Goal: Task Accomplishment & Management: Use online tool/utility

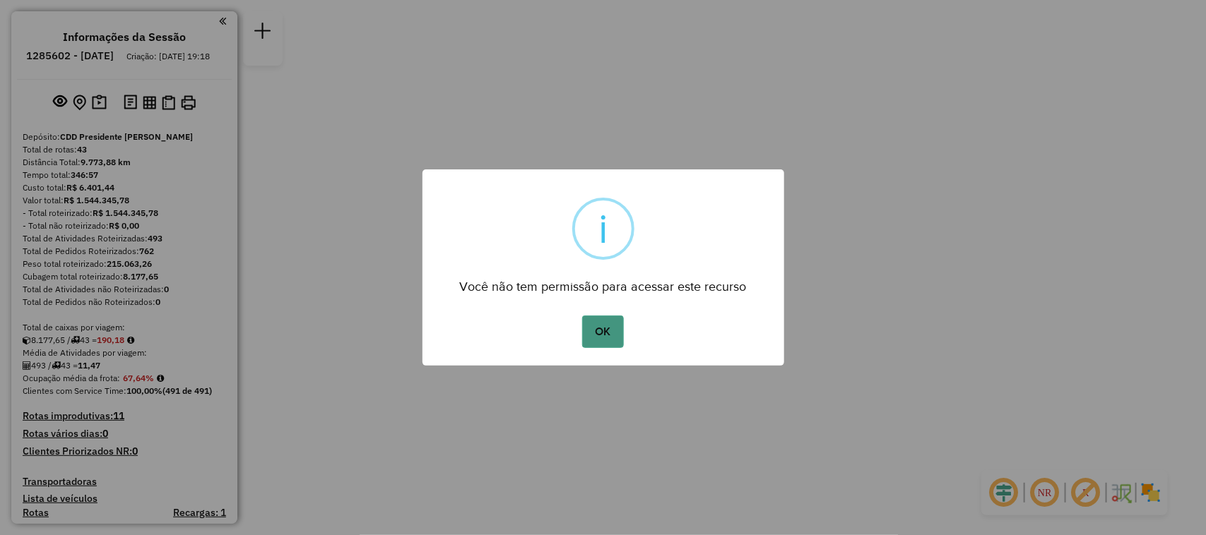
click at [604, 325] on button "OK" at bounding box center [603, 332] width 42 height 32
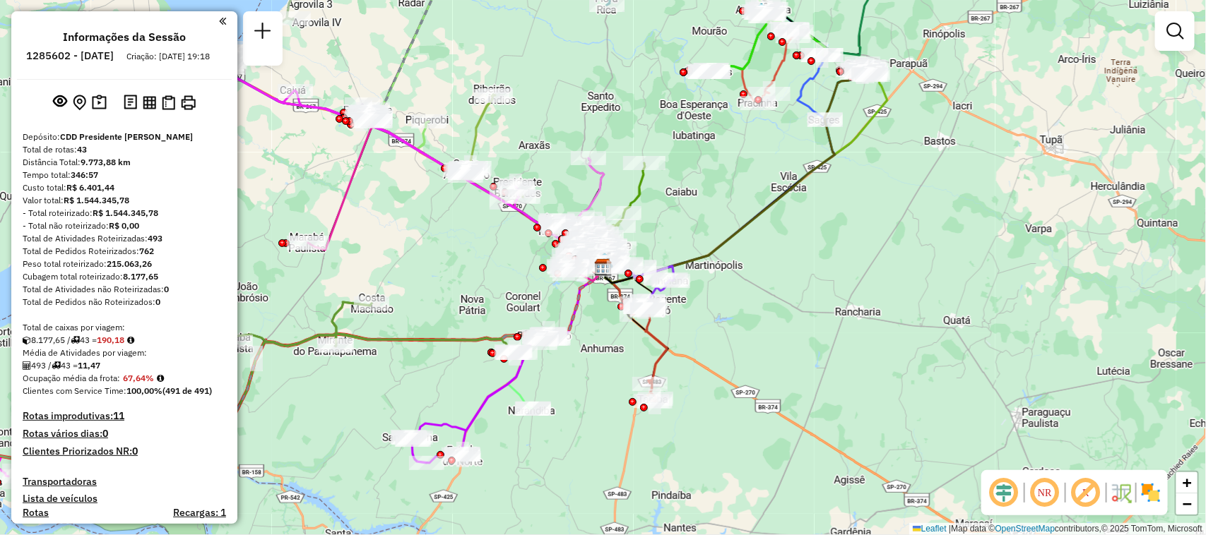
scroll to position [2747, 0]
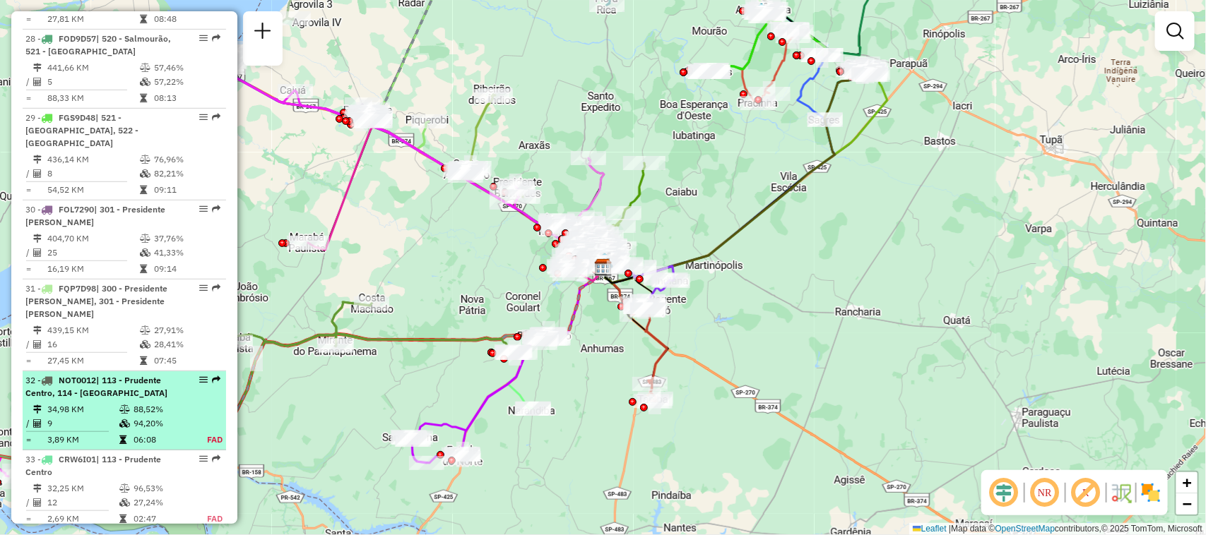
select select "**********"
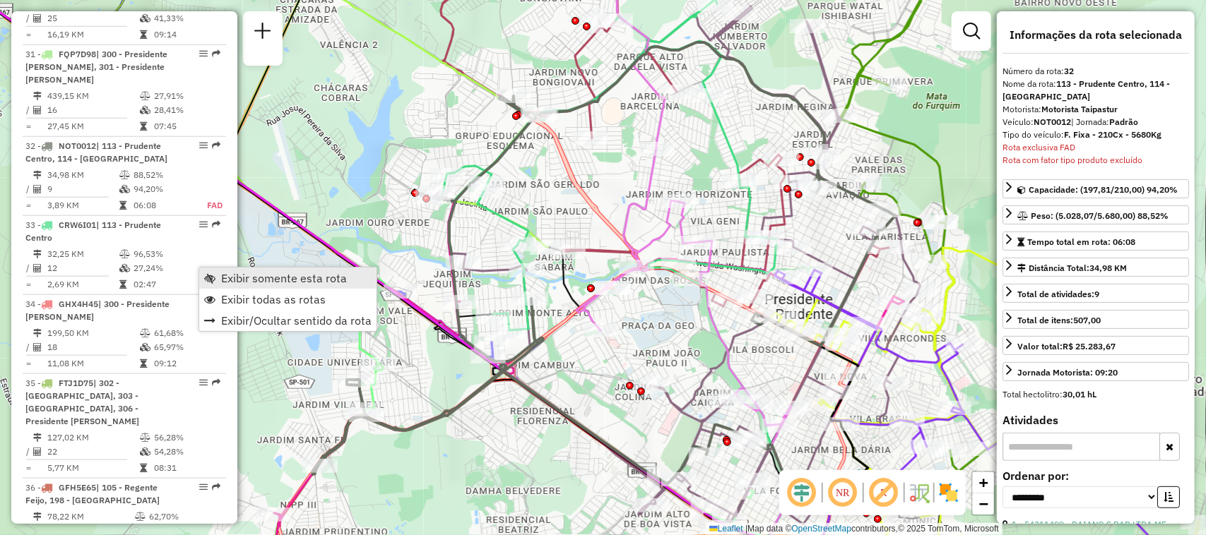
scroll to position [2995, 0]
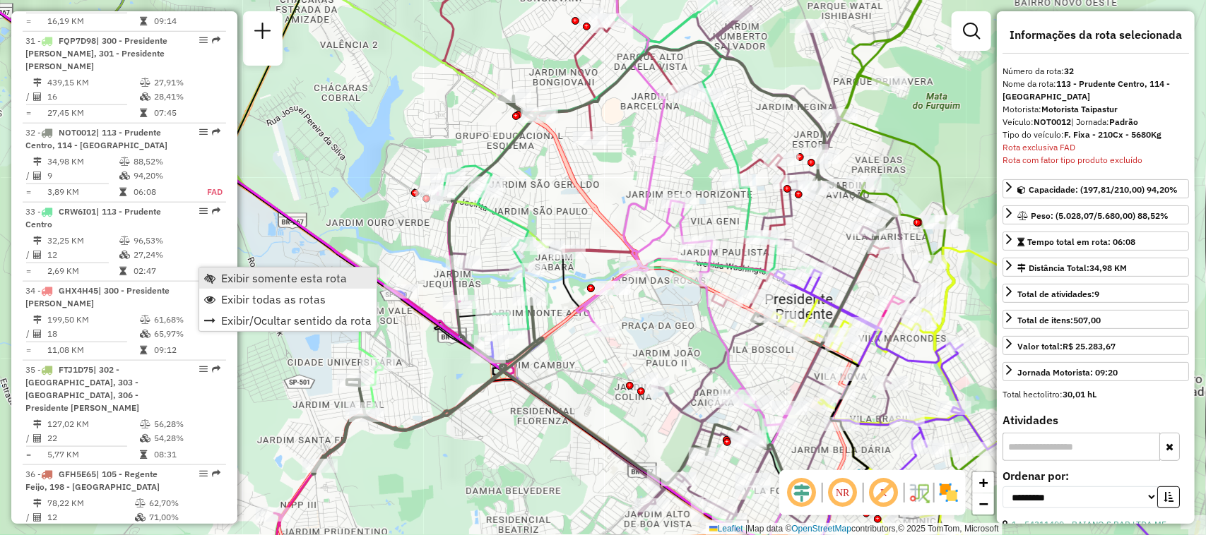
click at [247, 280] on span "Exibir somente esta rota" at bounding box center [284, 278] width 126 height 11
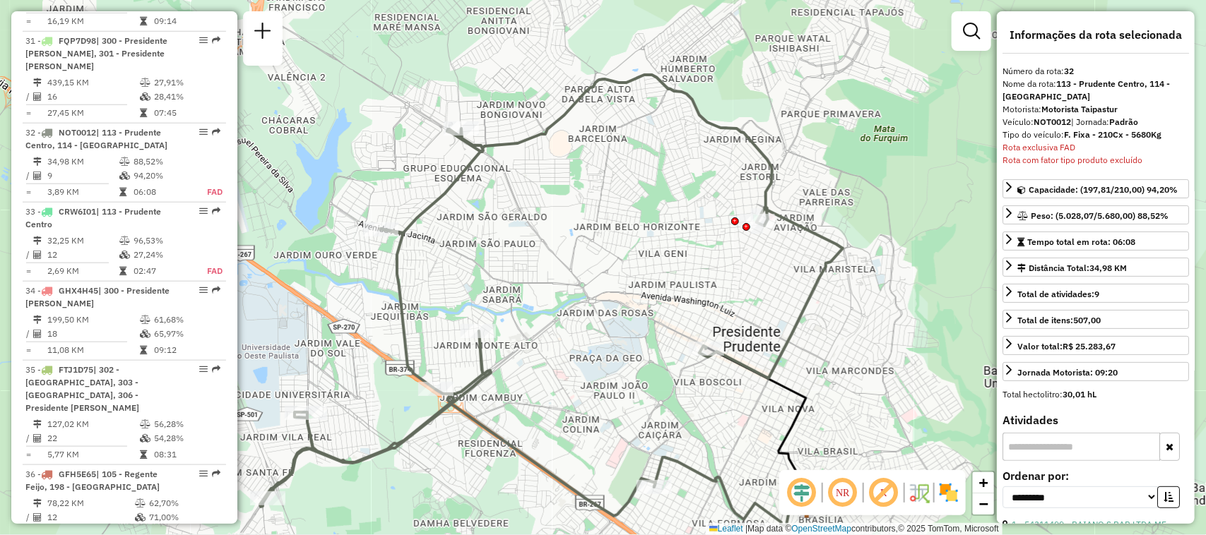
drag, startPoint x: 655, startPoint y: 343, endPoint x: 602, endPoint y: 375, distance: 61.5
click at [602, 375] on div "Janela de atendimento Grade de atendimento Capacidade Transportadoras Veículos …" at bounding box center [603, 267] width 1206 height 535
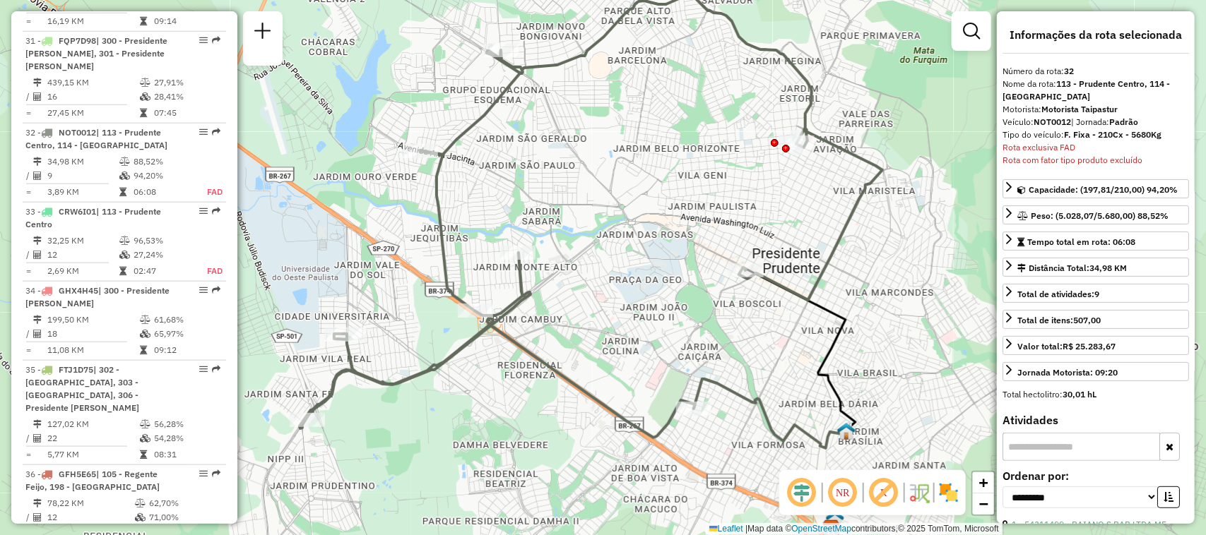
drag, startPoint x: 619, startPoint y: 376, endPoint x: 659, endPoint y: 297, distance: 87.8
click at [659, 297] on div "Janela de atendimento Grade de atendimento Capacidade Transportadoras Veículos …" at bounding box center [603, 267] width 1206 height 535
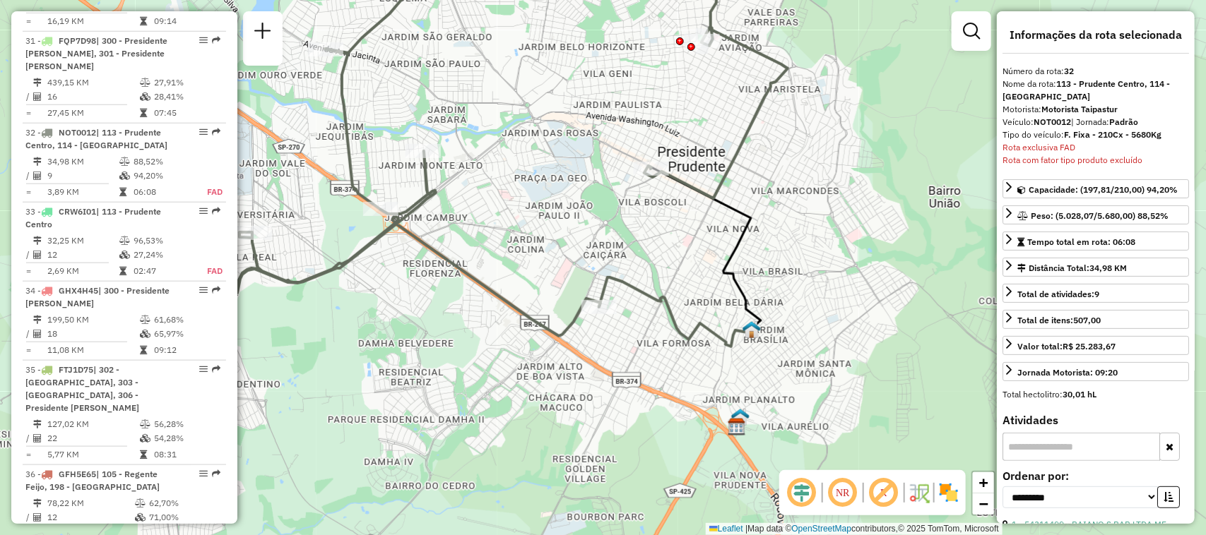
drag, startPoint x: 745, startPoint y: 362, endPoint x: 650, endPoint y: 260, distance: 138.9
click at [650, 260] on div "Janela de atendimento Grade de atendimento Capacidade Transportadoras Veículos …" at bounding box center [603, 267] width 1206 height 535
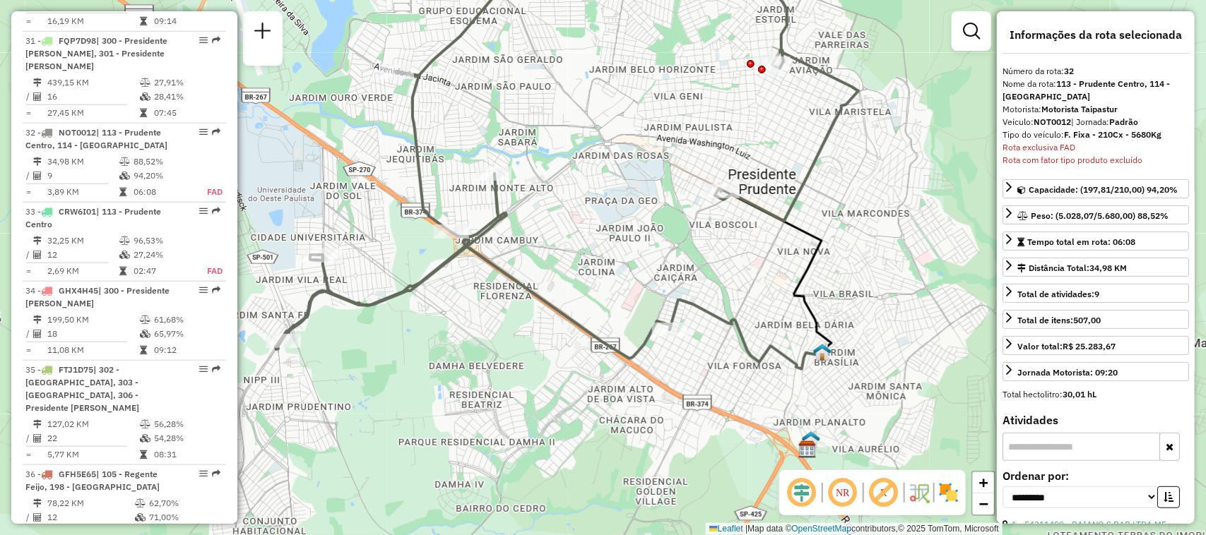
drag, startPoint x: 729, startPoint y: 386, endPoint x: 799, endPoint y: 408, distance: 74.2
click at [799, 408] on div "Janela de atendimento Grade de atendimento Capacidade Transportadoras Veículos …" at bounding box center [603, 267] width 1206 height 535
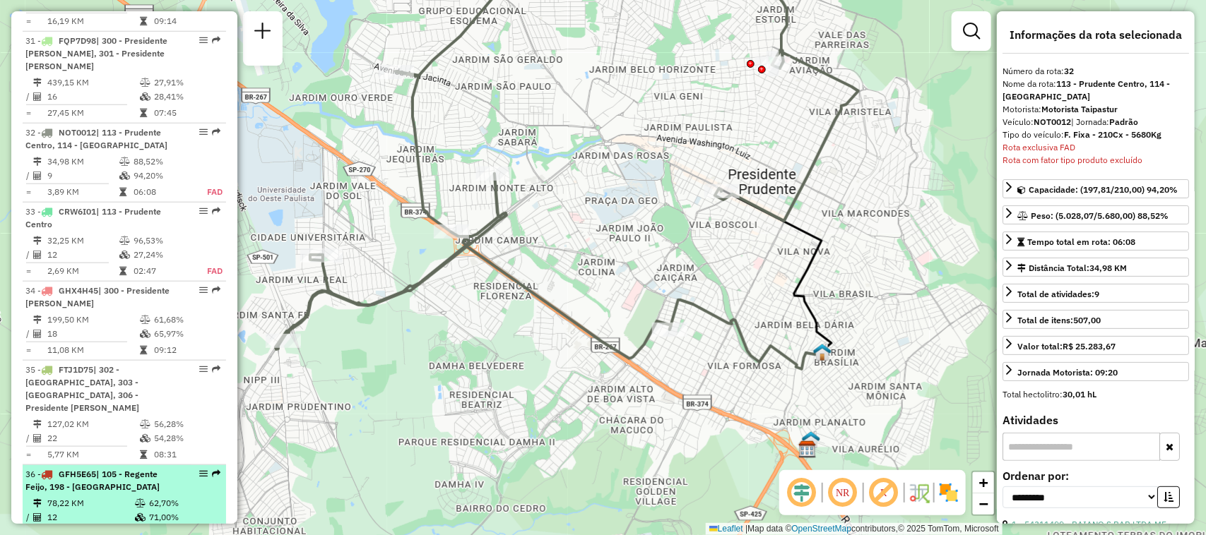
click at [199, 470] on em at bounding box center [203, 474] width 8 height 8
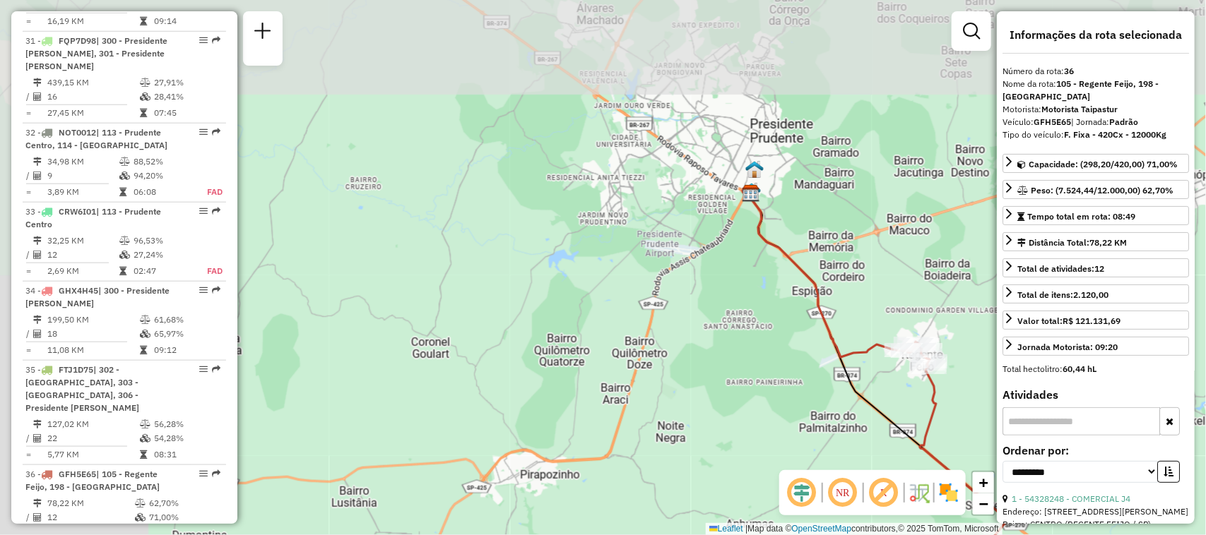
drag, startPoint x: 535, startPoint y: 85, endPoint x: 860, endPoint y: 297, distance: 388.5
click at [860, 297] on div "Janela de atendimento Grade de atendimento Capacidade Transportadoras Veículos …" at bounding box center [603, 267] width 1206 height 535
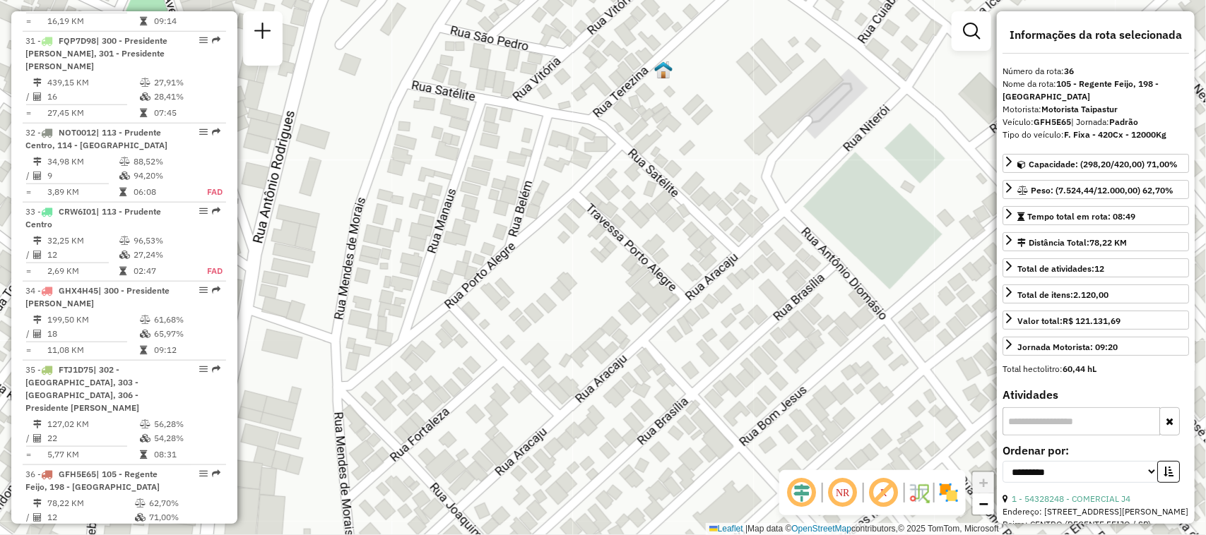
click at [665, 73] on img at bounding box center [663, 70] width 18 height 18
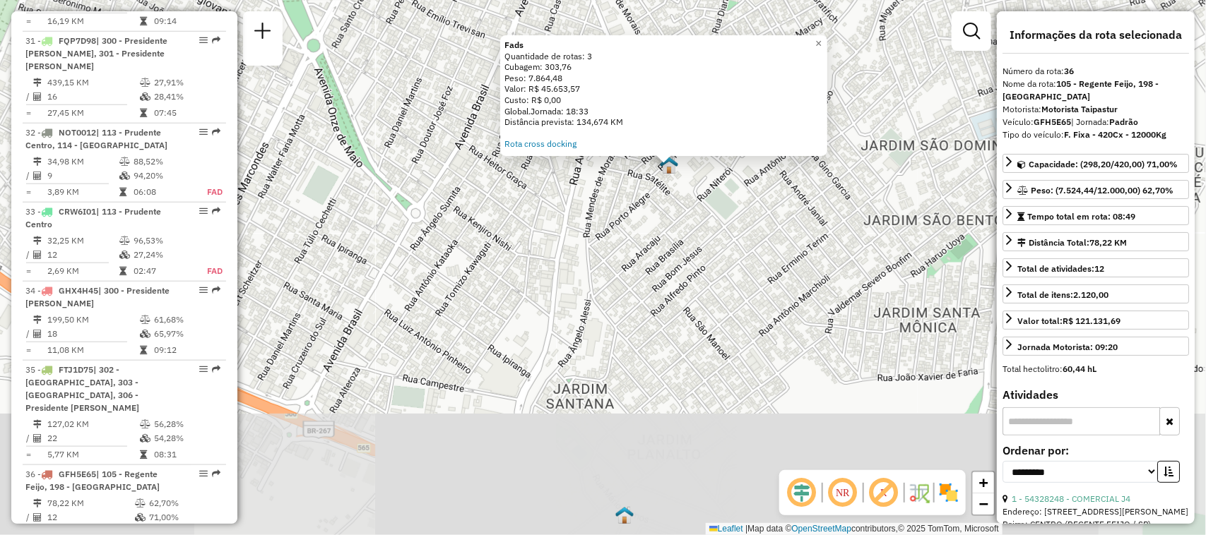
drag, startPoint x: 754, startPoint y: 382, endPoint x: 726, endPoint y: 220, distance: 164.9
click at [726, 220] on div "Fads Quantidade de rotas: 3 Cubagem: 303,76 Peso: 7.864,48 Valor: R$ 45.653,57 …" at bounding box center [603, 267] width 1206 height 535
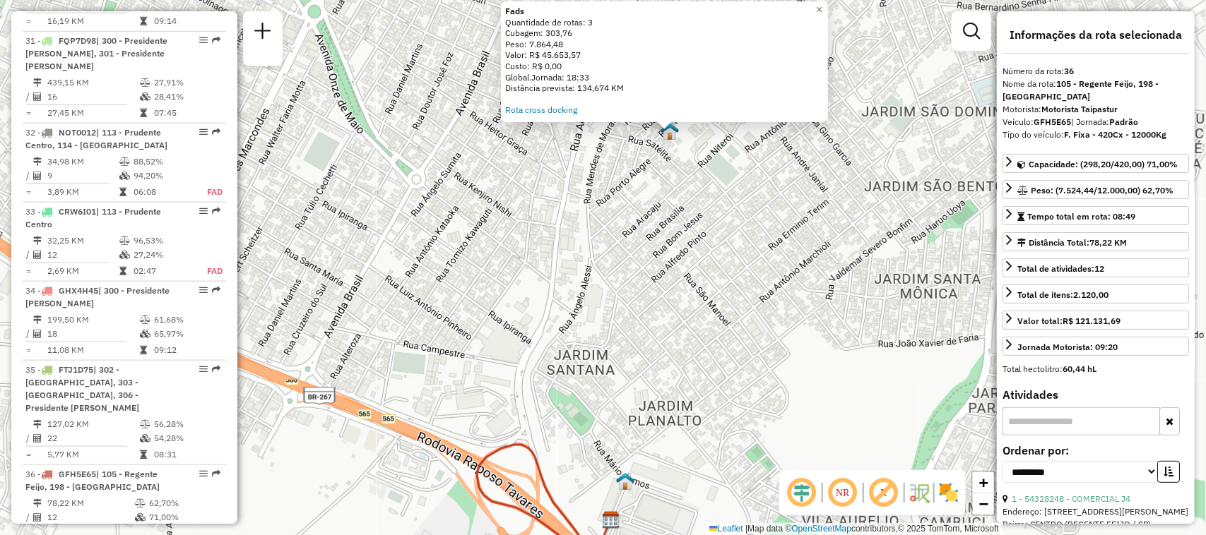
drag, startPoint x: 759, startPoint y: 322, endPoint x: 758, endPoint y: 314, distance: 7.9
click at [758, 314] on div "Fads Quantidade de rotas: 3 Cubagem: 303,76 Peso: 7.864,48 Valor: R$ 45.653,57 …" at bounding box center [603, 267] width 1206 height 535
click at [623, 485] on img at bounding box center [625, 481] width 18 height 18
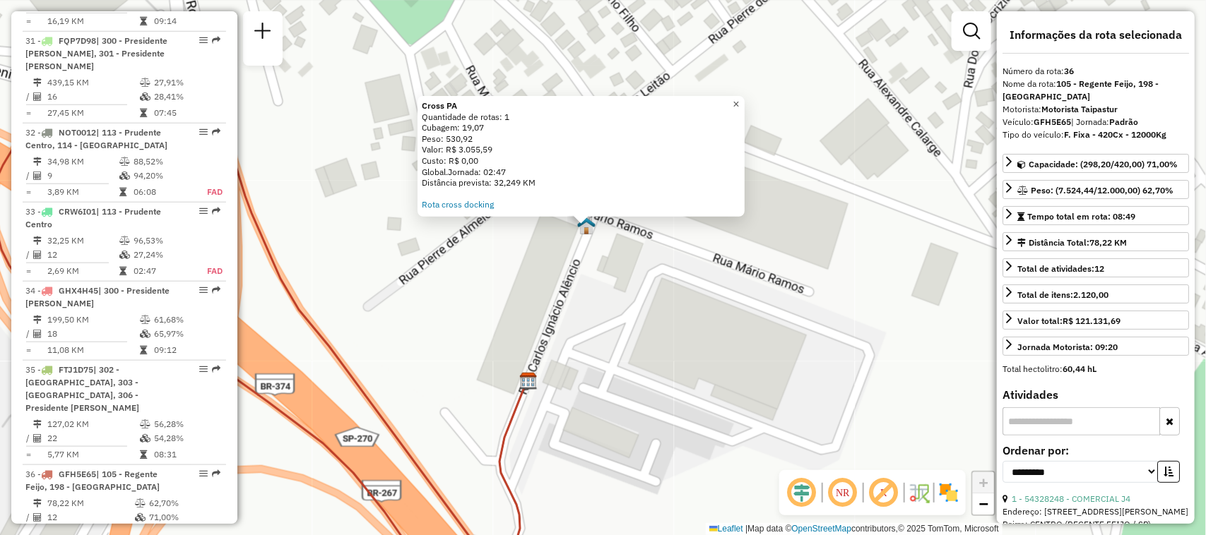
click at [739, 98] on span "×" at bounding box center [735, 104] width 6 height 12
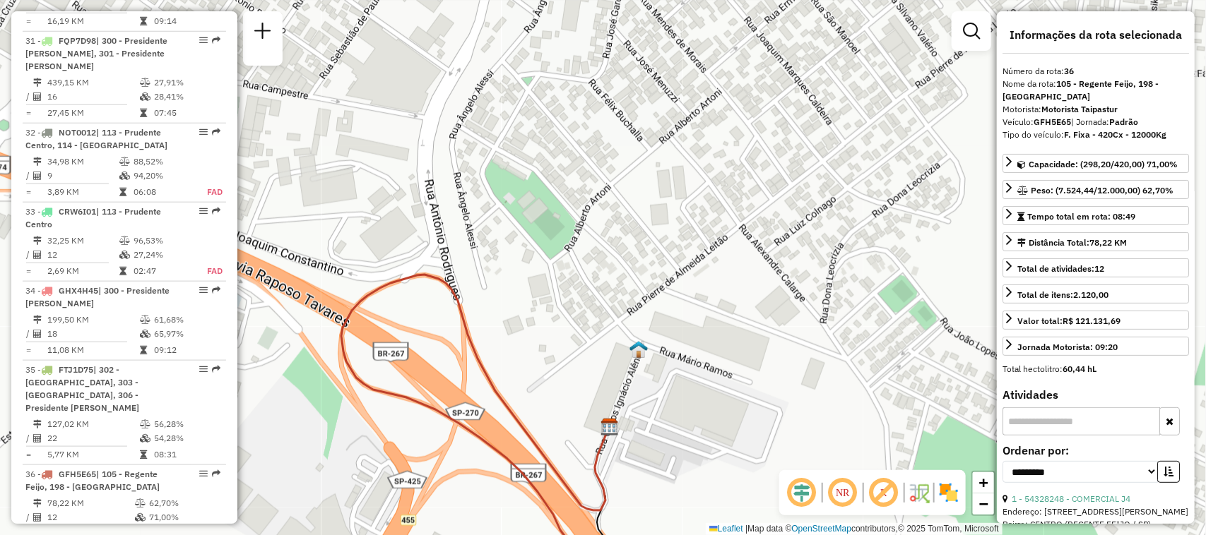
drag, startPoint x: 717, startPoint y: 338, endPoint x: 717, endPoint y: 348, distance: 10.6
click at [717, 348] on div "Janela de atendimento Grade de atendimento Capacidade Transportadoras Veículos …" at bounding box center [603, 267] width 1206 height 535
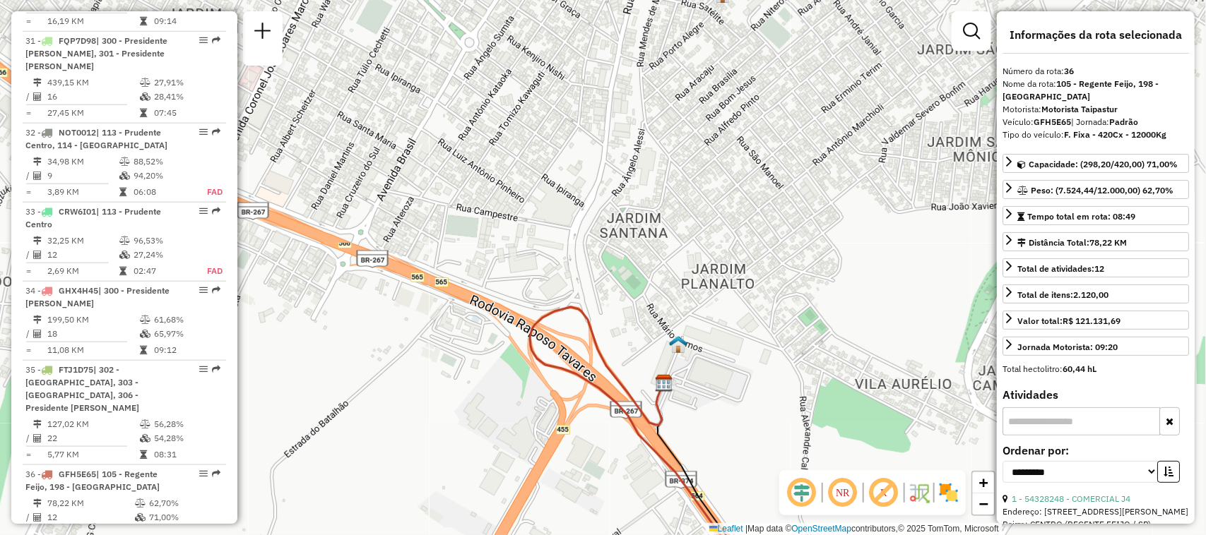
click at [761, 273] on div "Janela de atendimento Grade de atendimento Capacidade Transportadoras Veículos …" at bounding box center [603, 267] width 1206 height 535
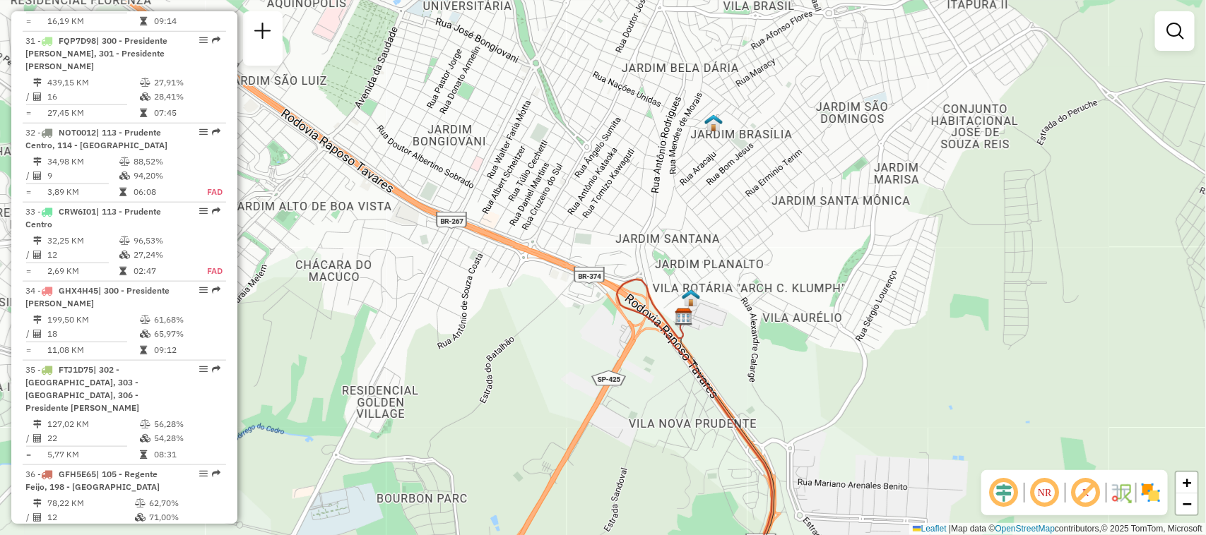
drag, startPoint x: 775, startPoint y: 230, endPoint x: 754, endPoint y: 237, distance: 22.3
click at [754, 237] on div "Janela de atendimento Grade de atendimento Capacidade Transportadoras Veículos …" at bounding box center [603, 267] width 1206 height 535
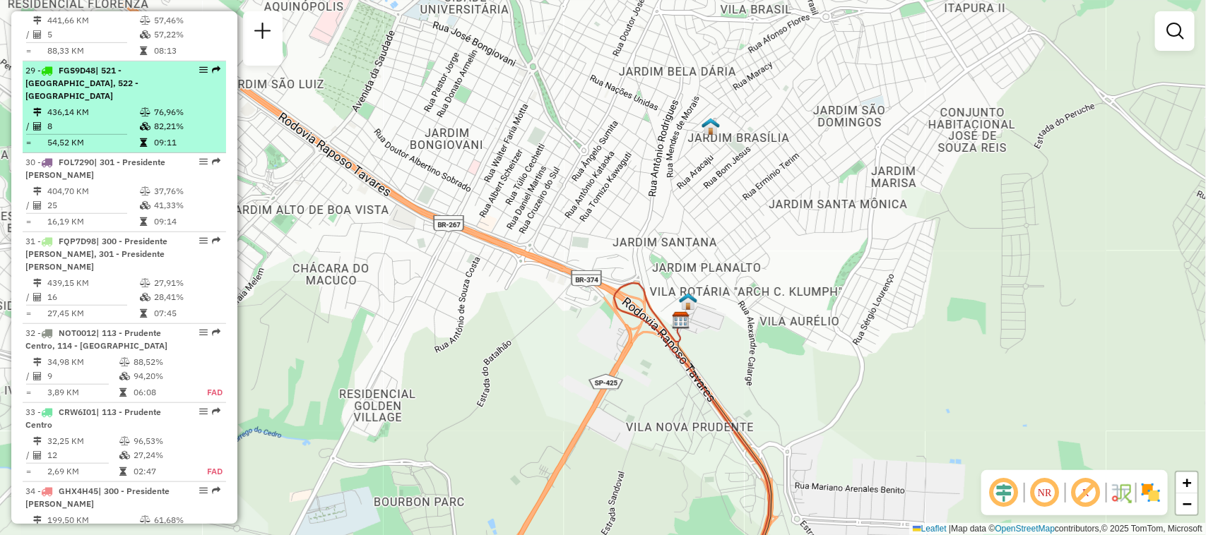
scroll to position [2642, 0]
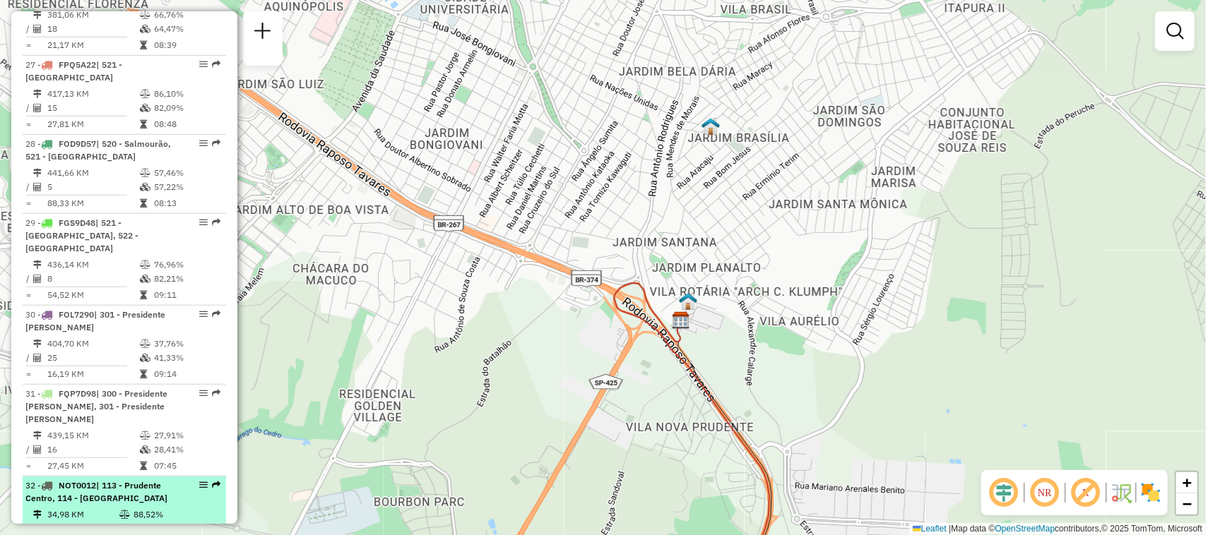
select select "**********"
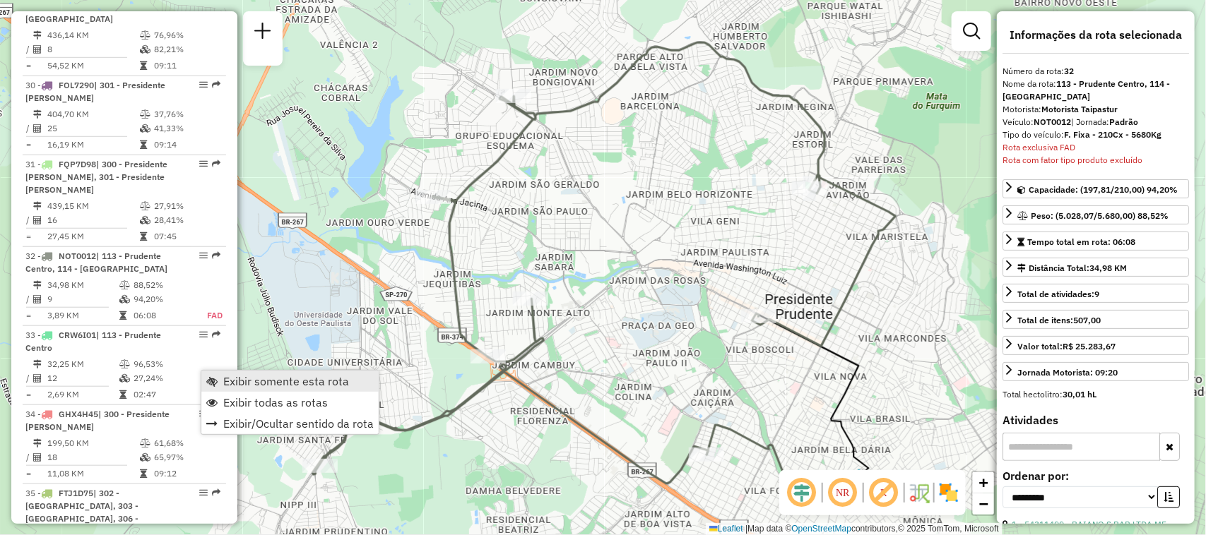
scroll to position [2995, 0]
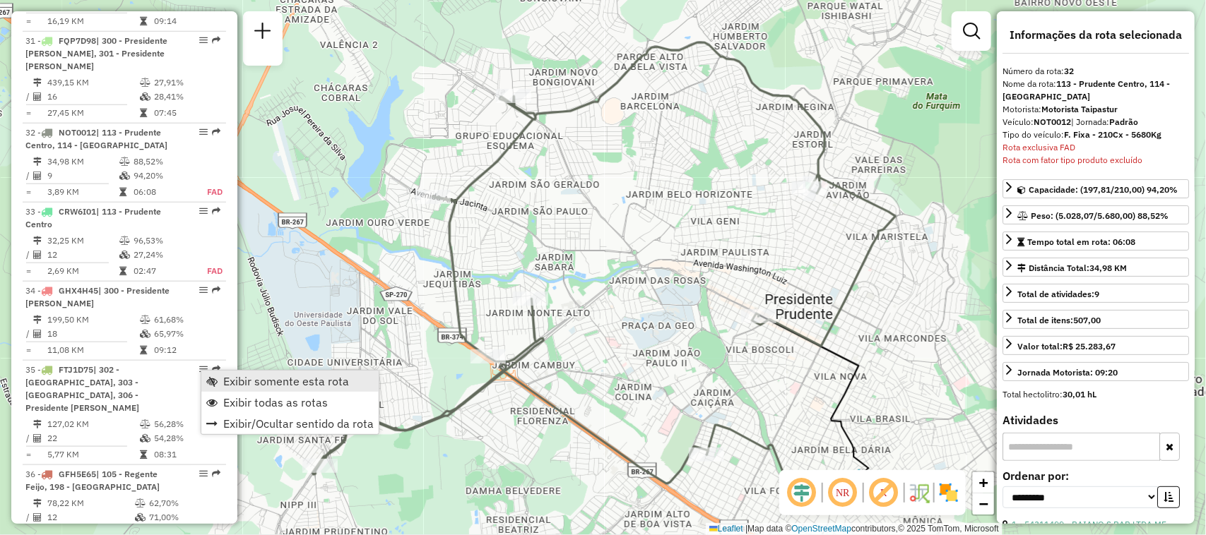
click at [221, 378] on link "Exibir somente esta rota" at bounding box center [289, 381] width 177 height 21
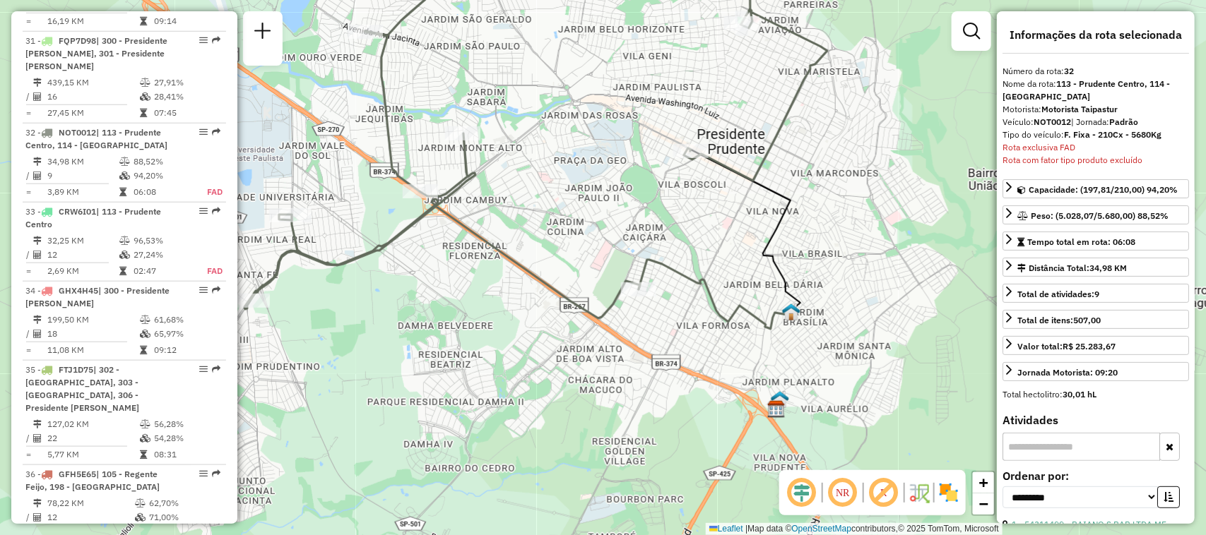
drag, startPoint x: 747, startPoint y: 291, endPoint x: 679, endPoint y: 138, distance: 166.9
click at [679, 138] on div "Janela de atendimento Grade de atendimento Capacidade Transportadoras Veículos …" at bounding box center [603, 267] width 1206 height 535
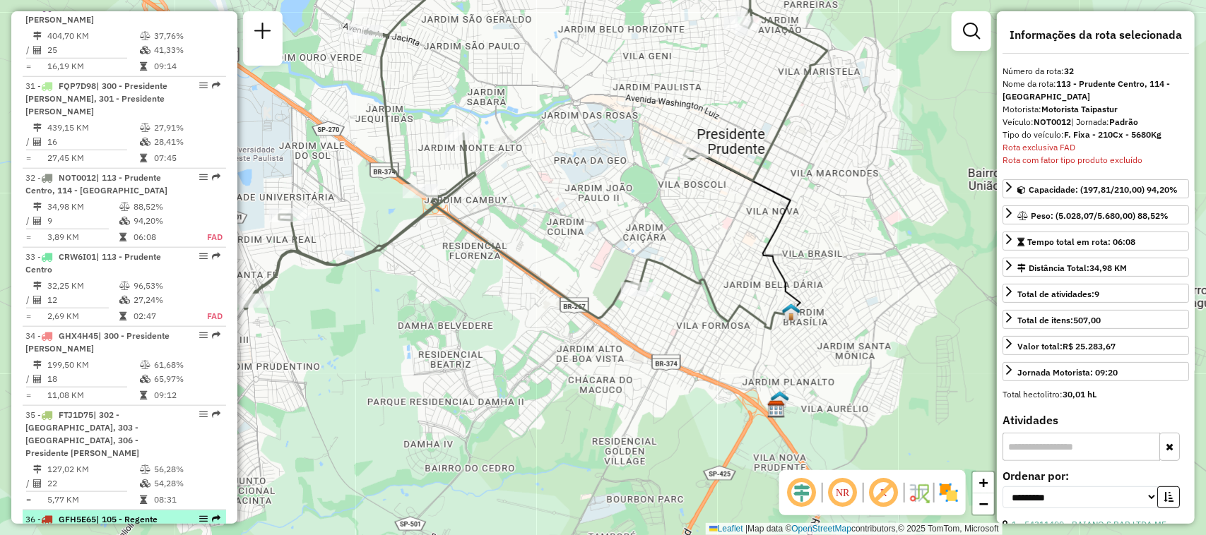
scroll to position [2864, 0]
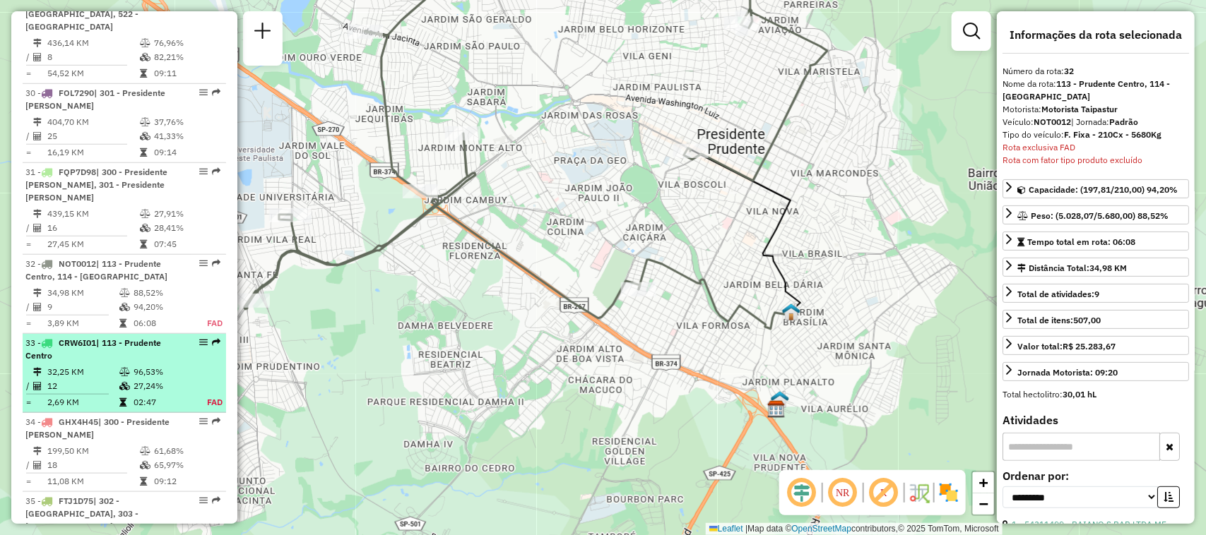
click at [200, 338] on em at bounding box center [203, 342] width 8 height 8
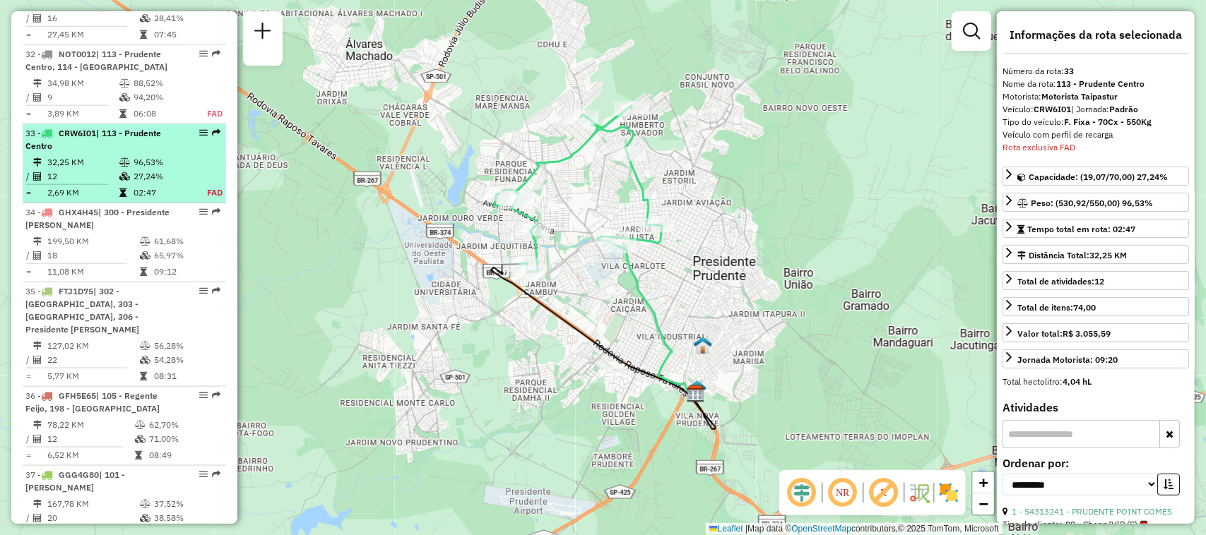
scroll to position [2985, 0]
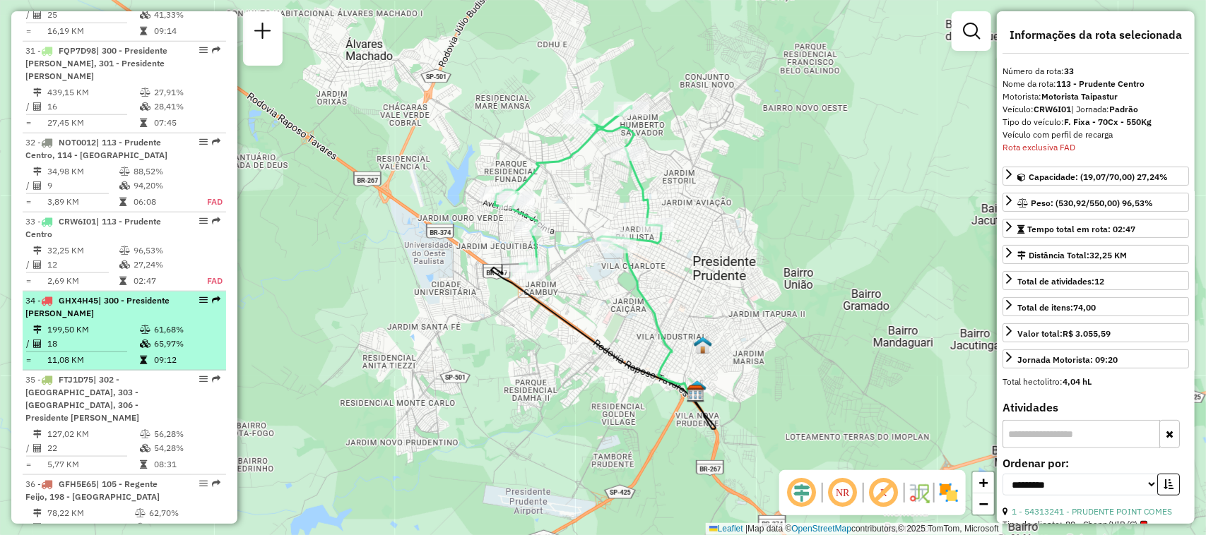
click at [199, 296] on em at bounding box center [203, 300] width 8 height 8
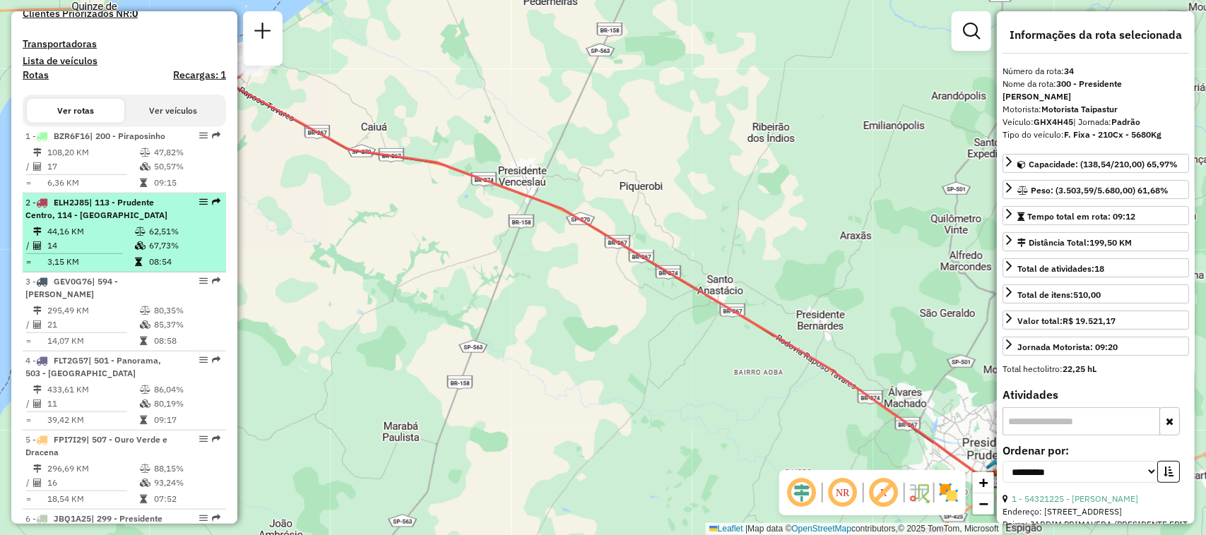
scroll to position [441, 0]
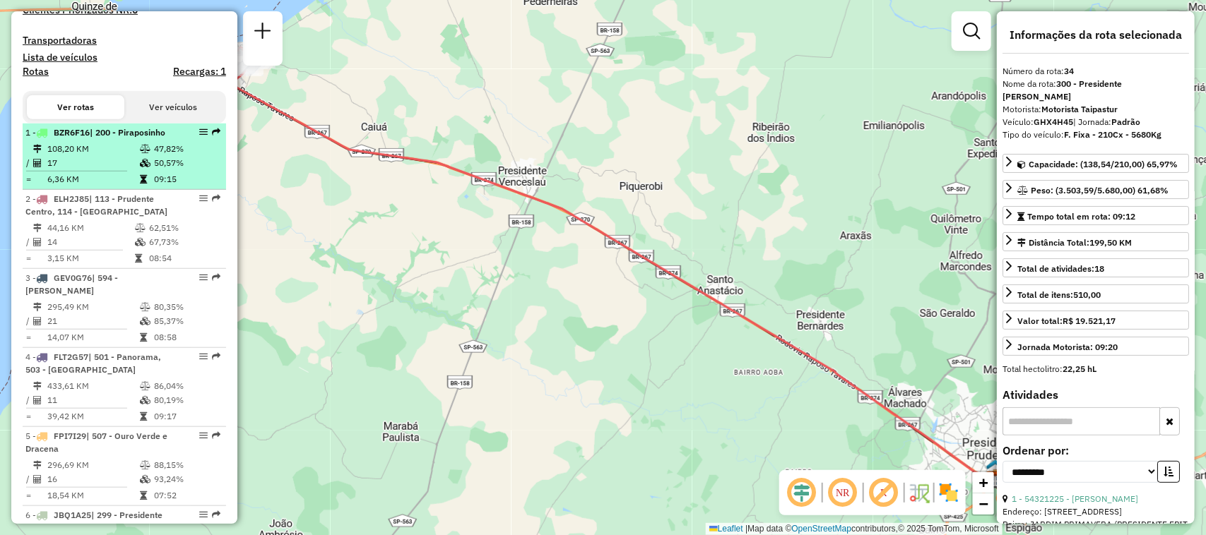
click at [203, 136] on em at bounding box center [203, 132] width 8 height 8
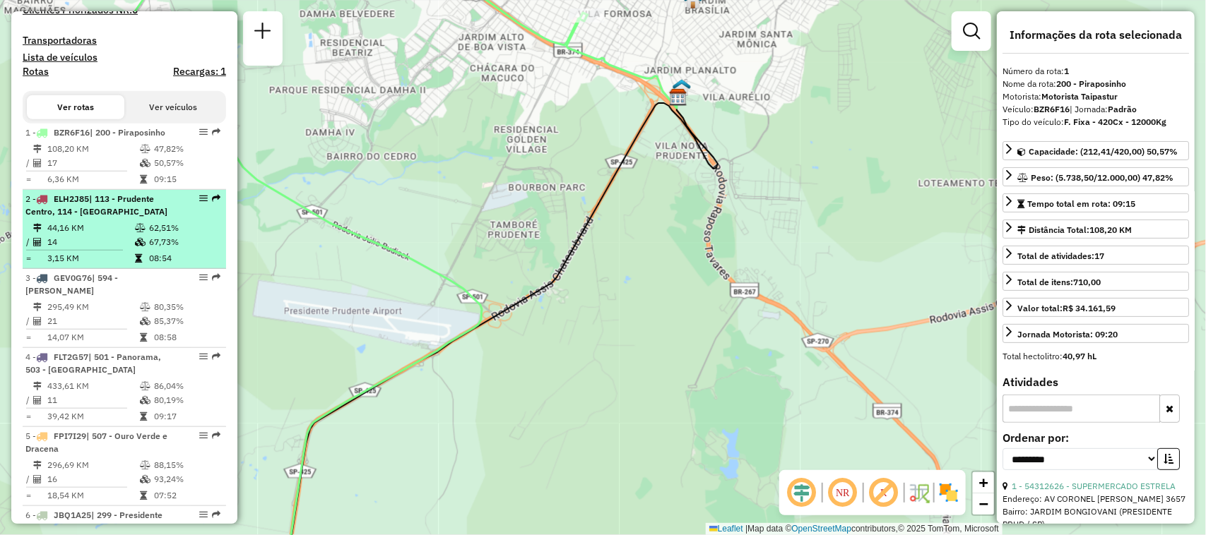
click at [202, 203] on em at bounding box center [203, 198] width 8 height 8
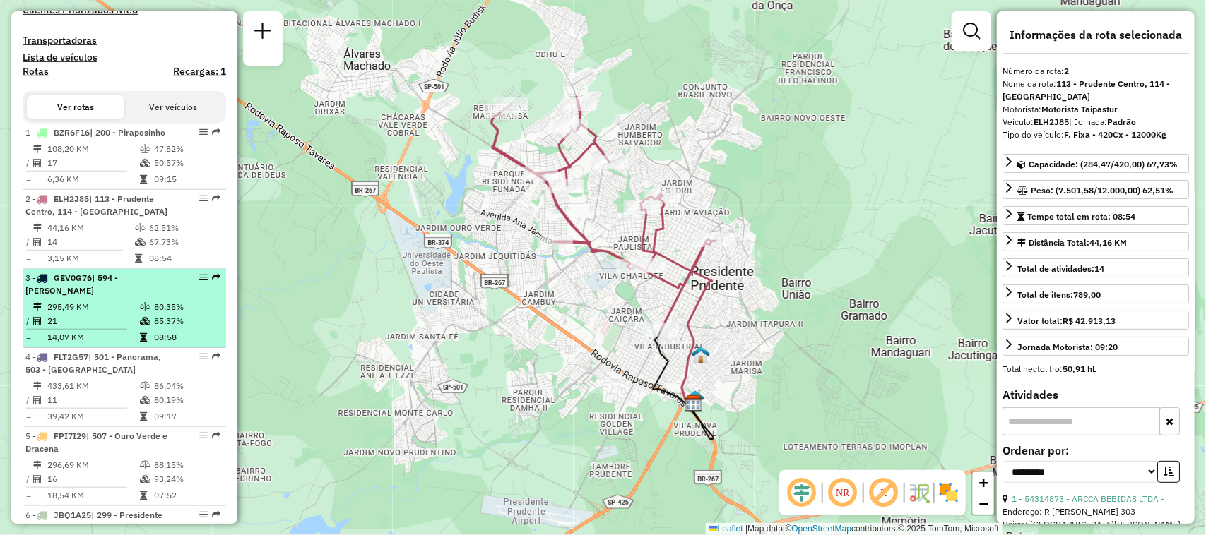
click at [199, 284] on div "3 - GEV0G76 | 594 - [PERSON_NAME]" at bounding box center [124, 284] width 198 height 25
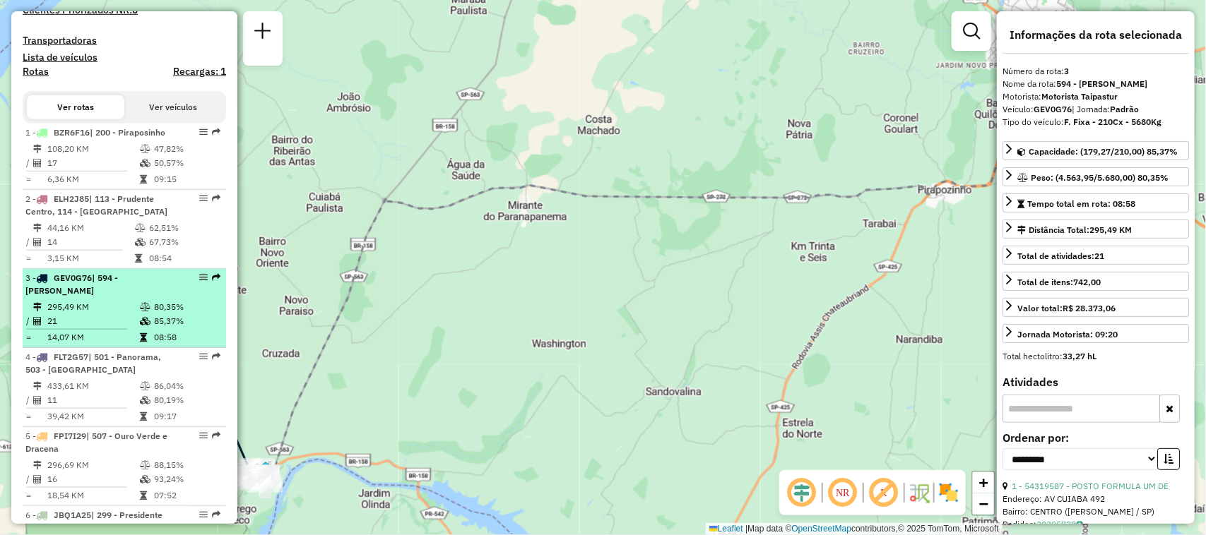
scroll to position [530, 0]
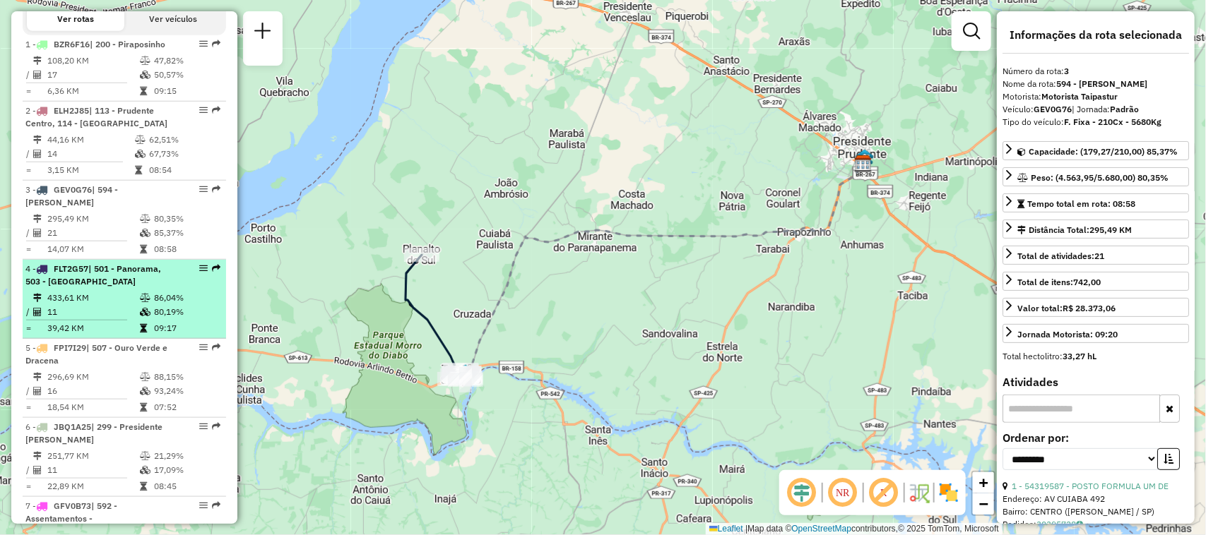
click at [199, 273] on em at bounding box center [203, 268] width 8 height 8
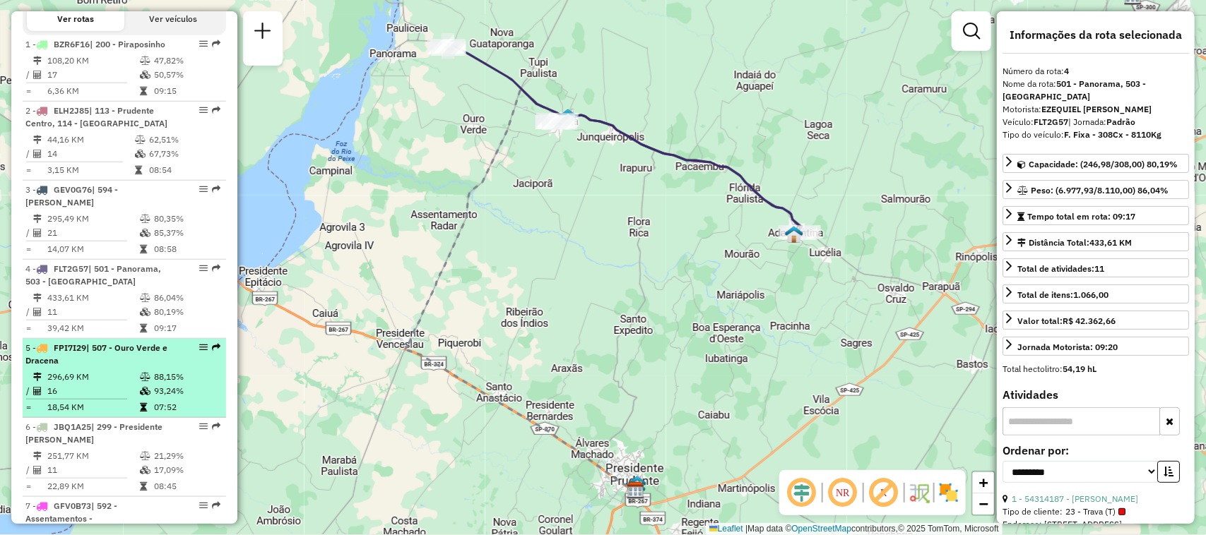
click at [200, 352] on em at bounding box center [203, 347] width 8 height 8
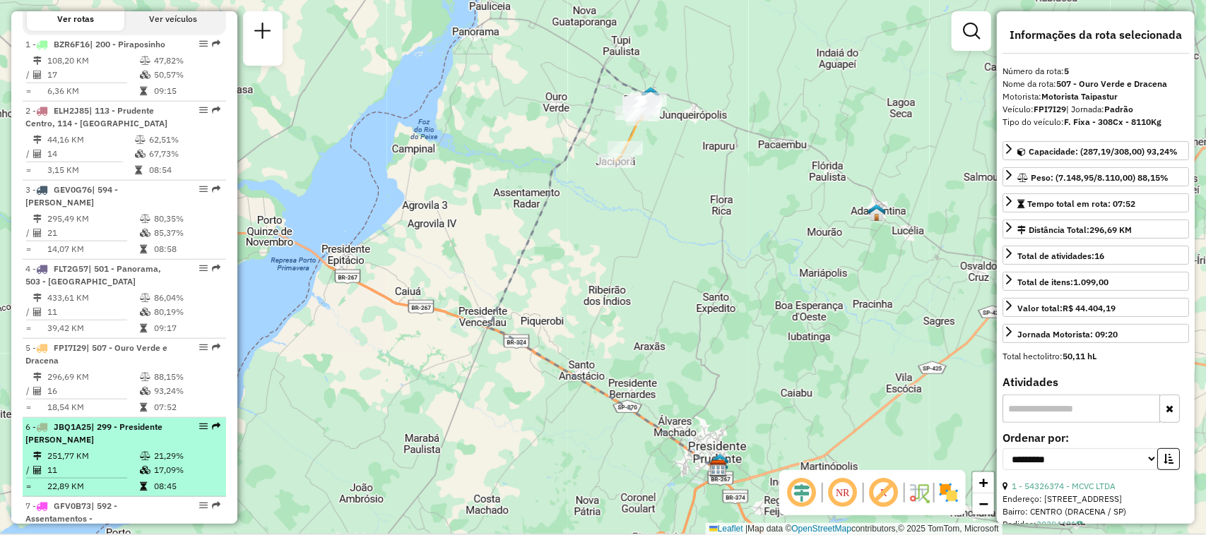
click at [201, 431] on em at bounding box center [203, 426] width 8 height 8
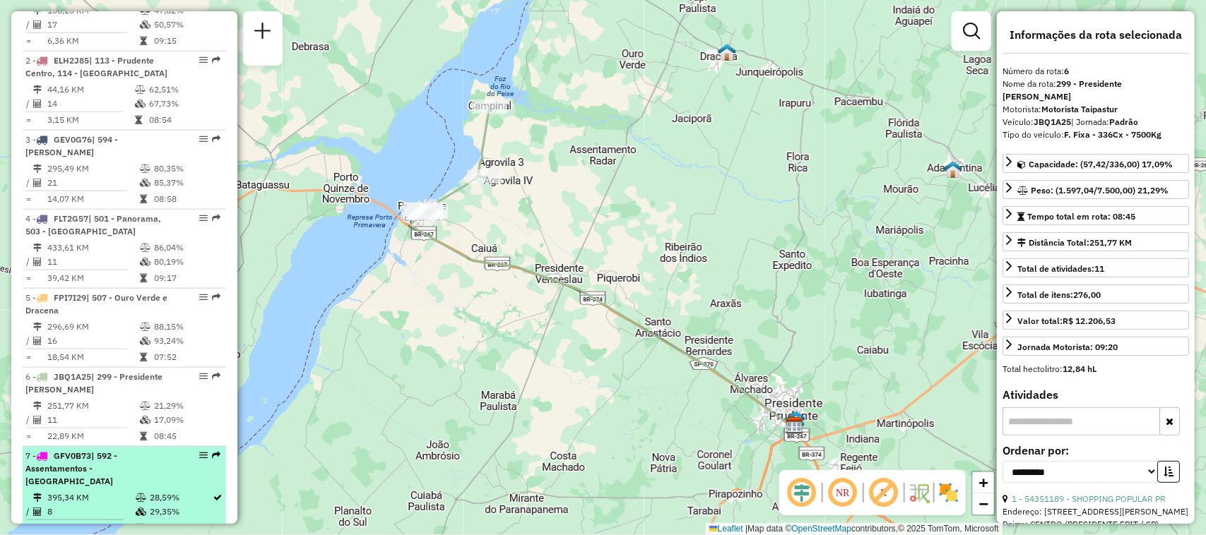
scroll to position [618, 0]
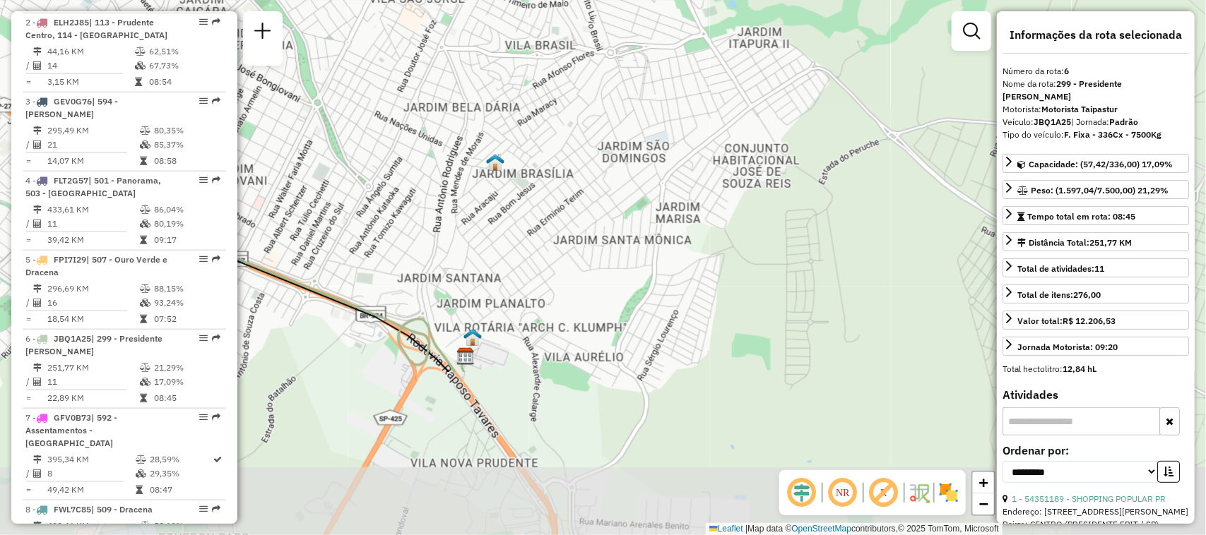
drag, startPoint x: 689, startPoint y: 458, endPoint x: 909, endPoint y: 182, distance: 352.8
click at [909, 182] on div "Janela de atendimento Grade de atendimento Capacidade Transportadoras Veículos …" at bounding box center [603, 267] width 1206 height 535
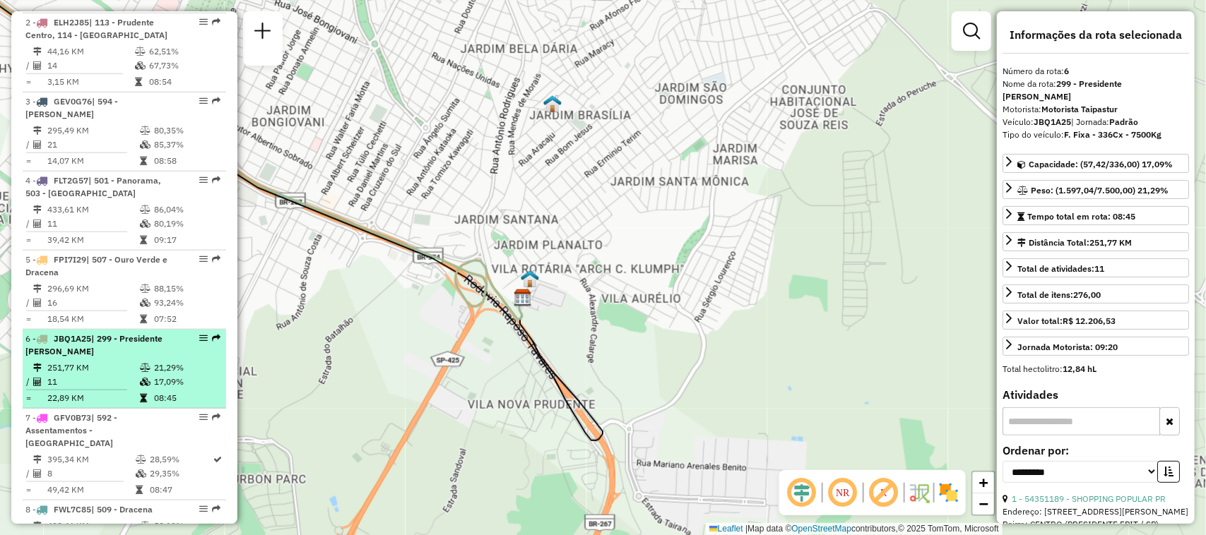
click at [199, 343] on em at bounding box center [203, 338] width 8 height 8
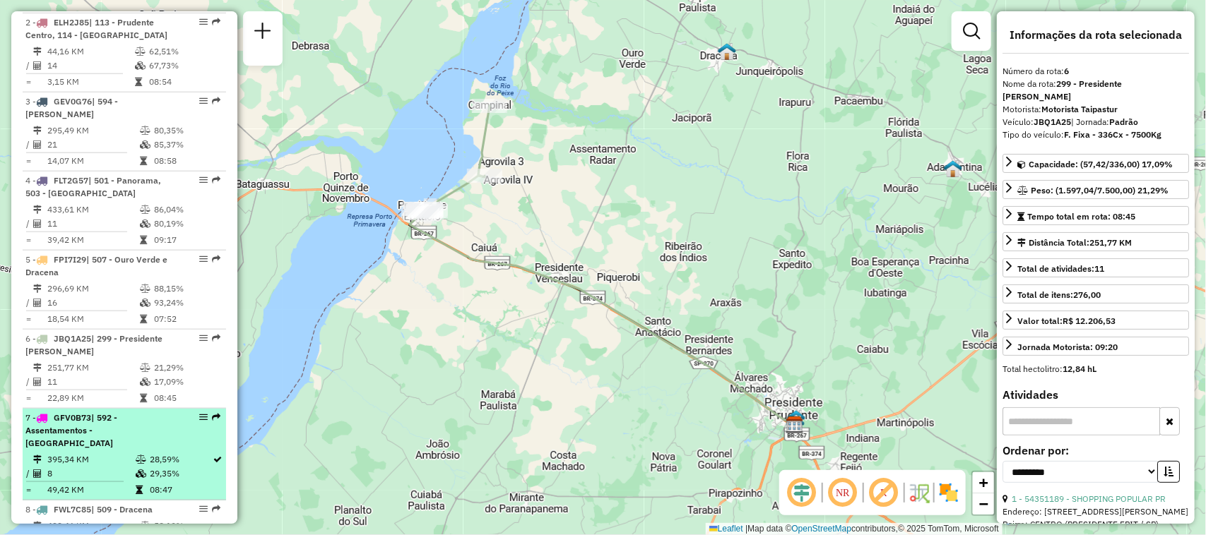
click at [196, 424] on div "7 - GFV0B73 | 592 - Assentamentos - [GEOGRAPHIC_DATA]" at bounding box center [124, 431] width 198 height 38
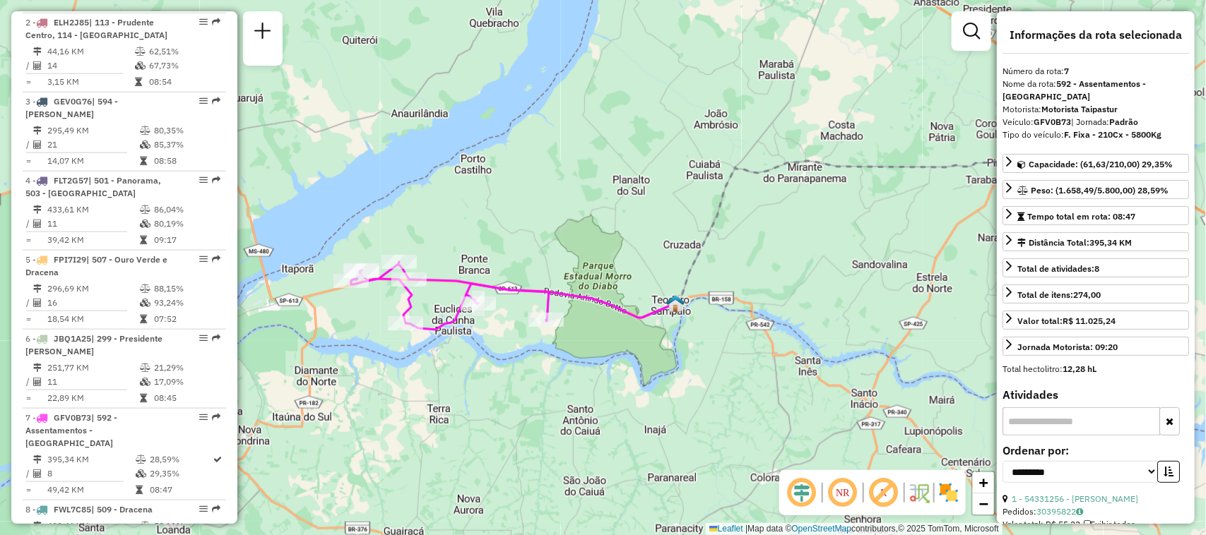
drag, startPoint x: 609, startPoint y: 404, endPoint x: 718, endPoint y: 347, distance: 122.6
click at [718, 347] on div "Janela de atendimento Grade de atendimento Capacidade Transportadoras Veículos …" at bounding box center [603, 267] width 1206 height 535
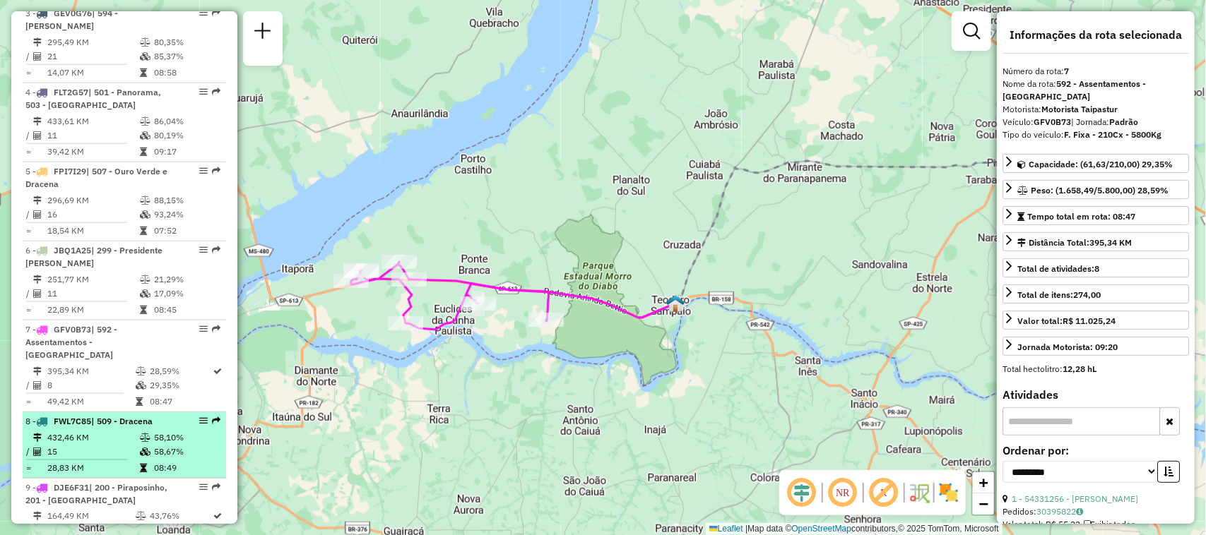
scroll to position [795, 0]
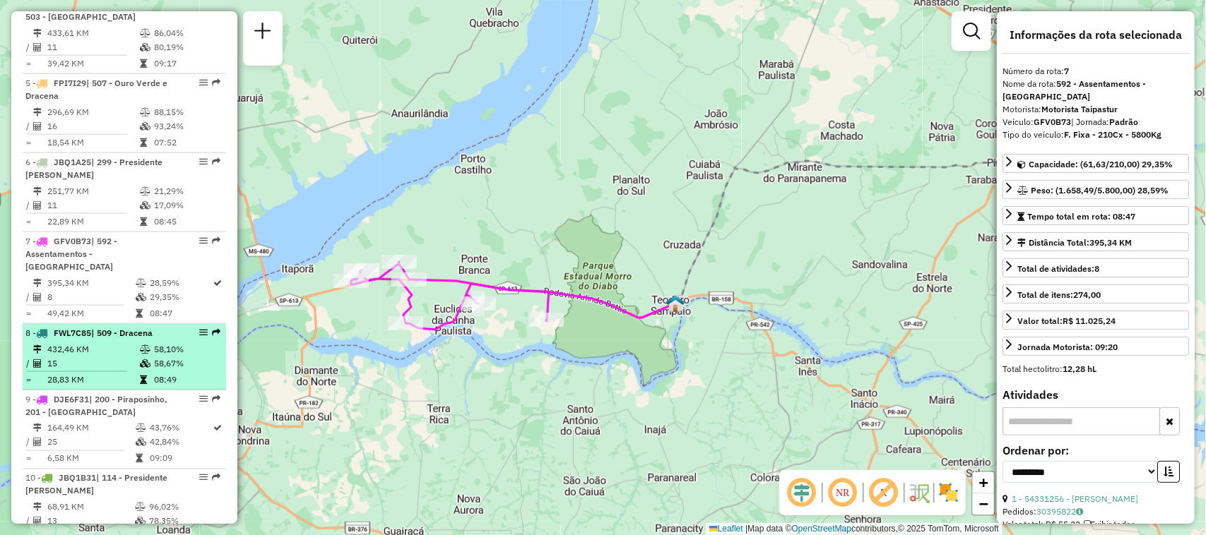
click at [201, 335] on em at bounding box center [203, 332] width 8 height 8
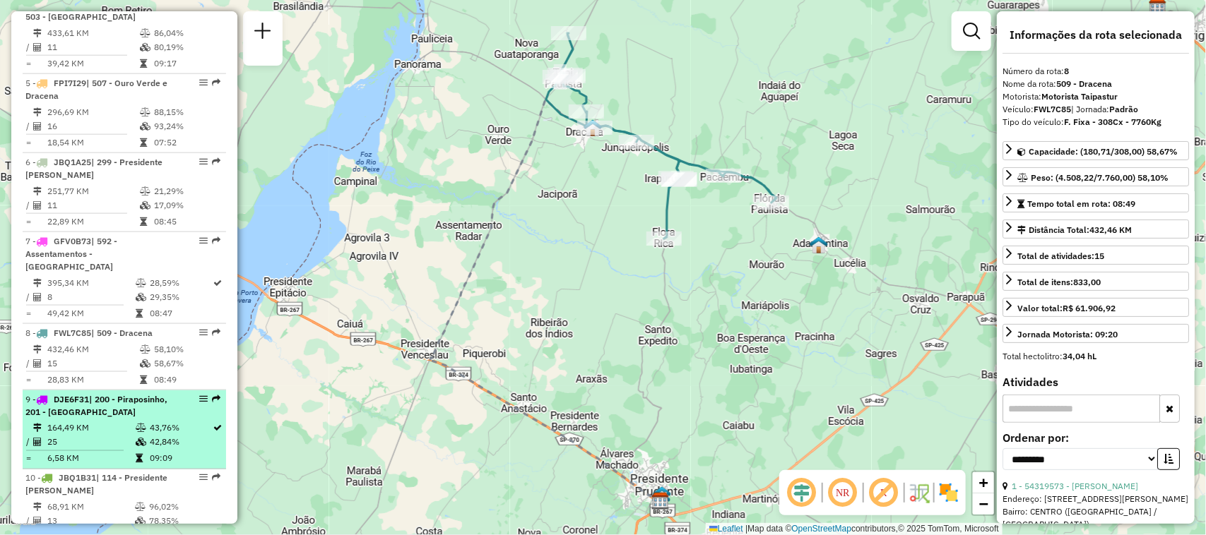
click at [202, 399] on em at bounding box center [203, 399] width 8 height 8
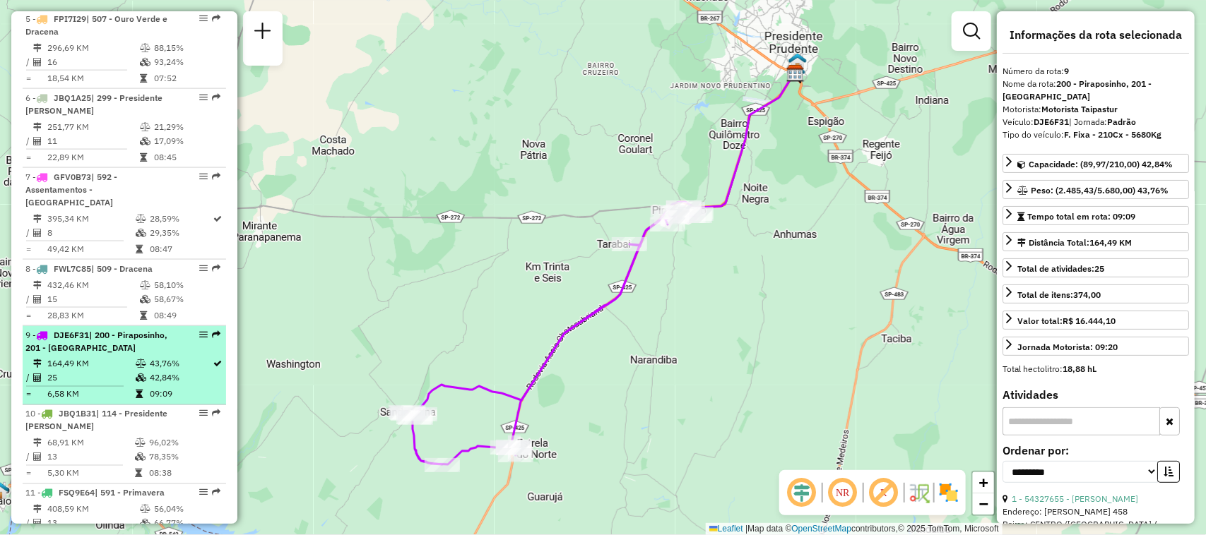
scroll to position [883, 0]
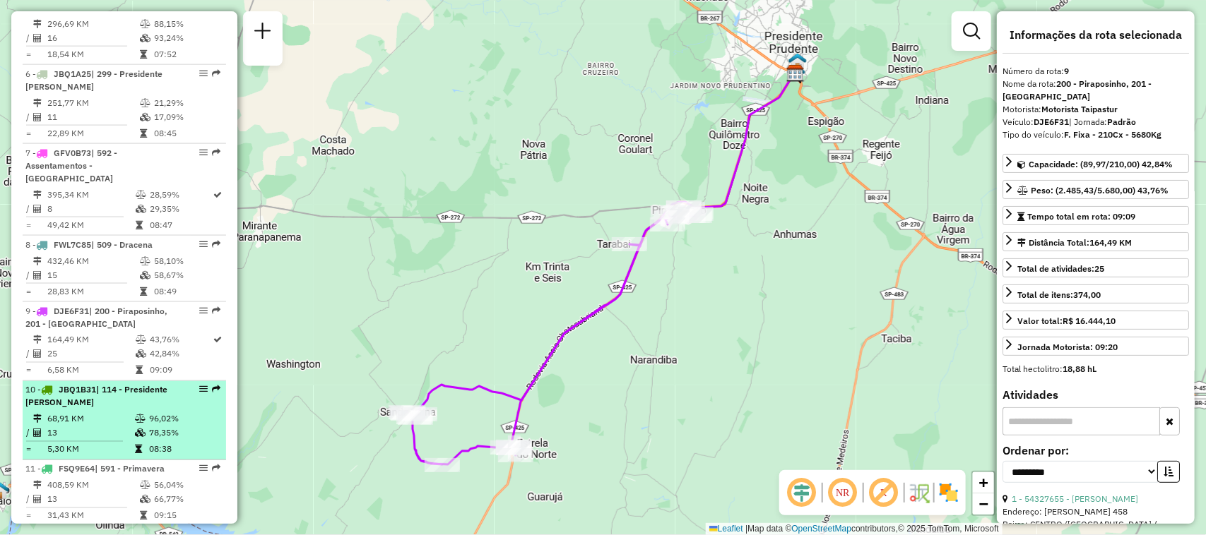
click at [199, 387] on em at bounding box center [203, 390] width 8 height 8
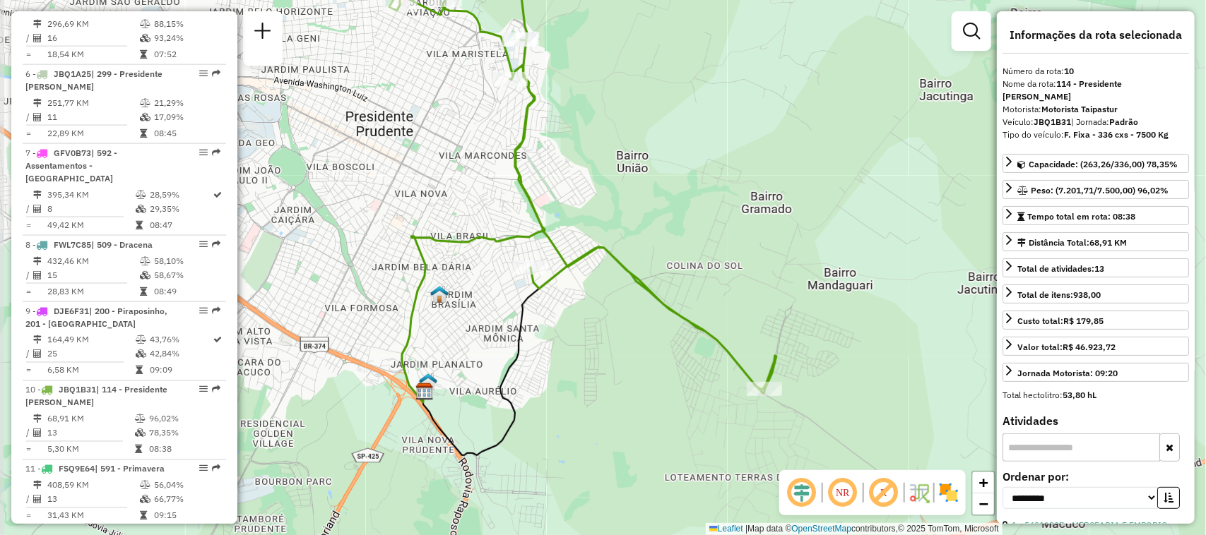
drag, startPoint x: 510, startPoint y: 420, endPoint x: 661, endPoint y: 340, distance: 170.9
click at [661, 340] on div "Janela de atendimento Grade de atendimento Capacidade Transportadoras Veículos …" at bounding box center [603, 267] width 1206 height 535
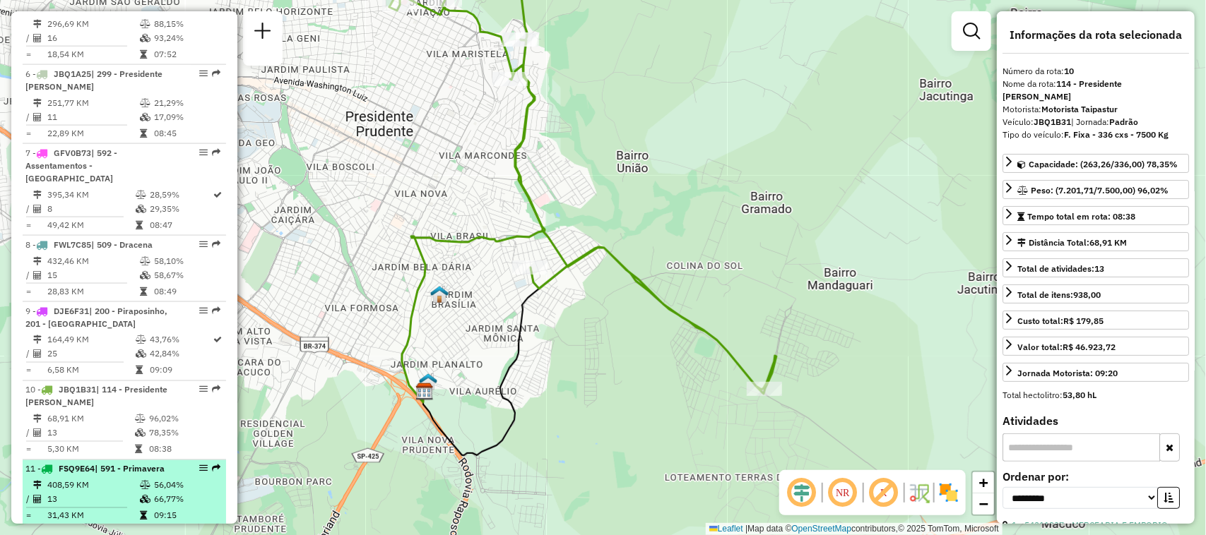
click at [199, 468] on em at bounding box center [203, 469] width 8 height 8
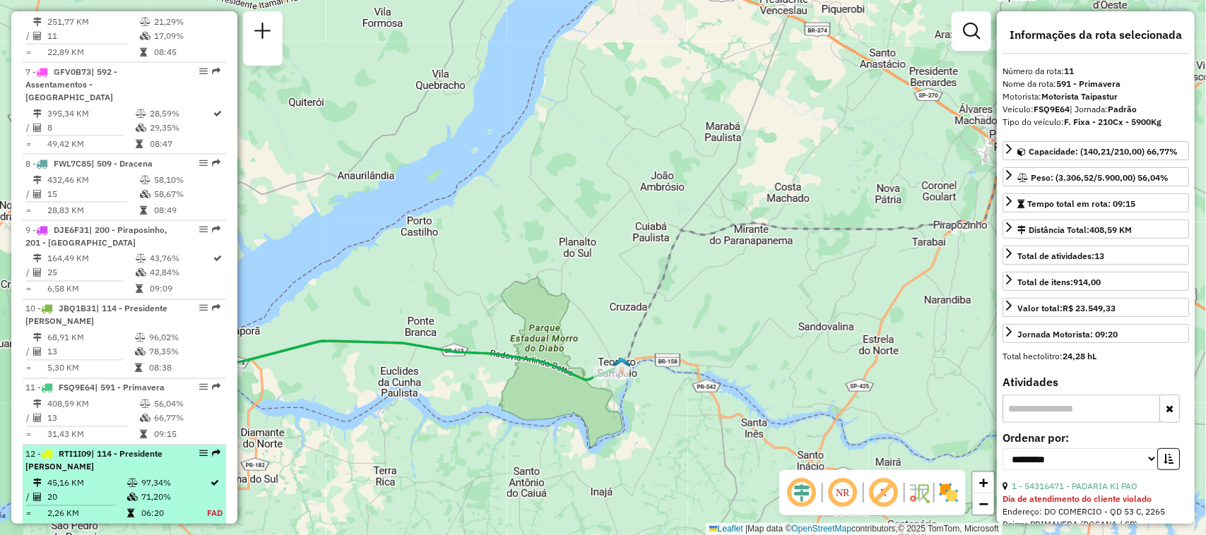
scroll to position [1059, 0]
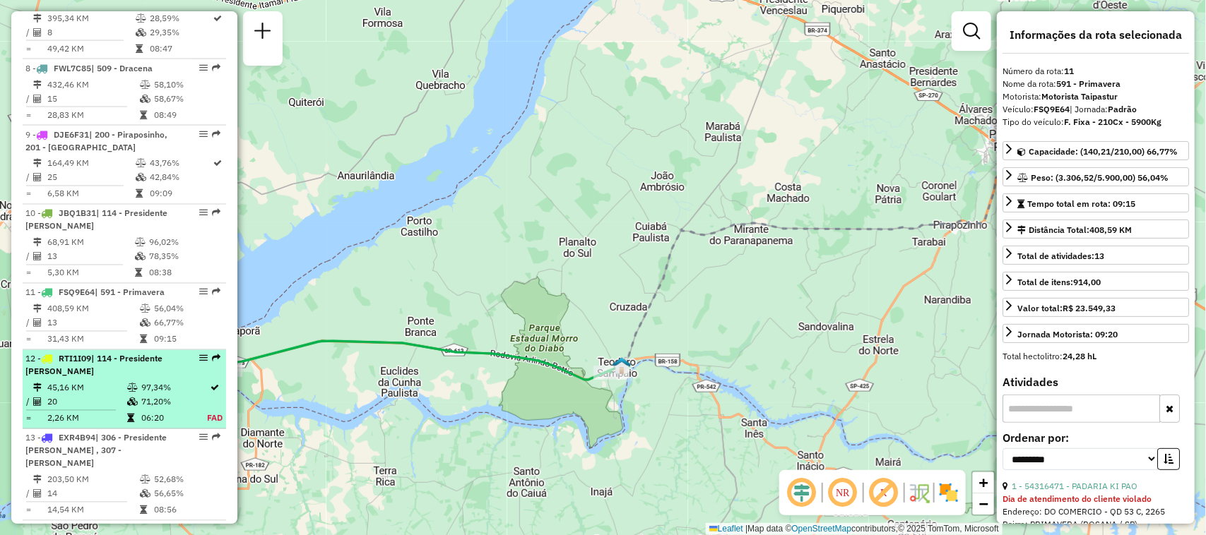
click at [199, 361] on em at bounding box center [203, 359] width 8 height 8
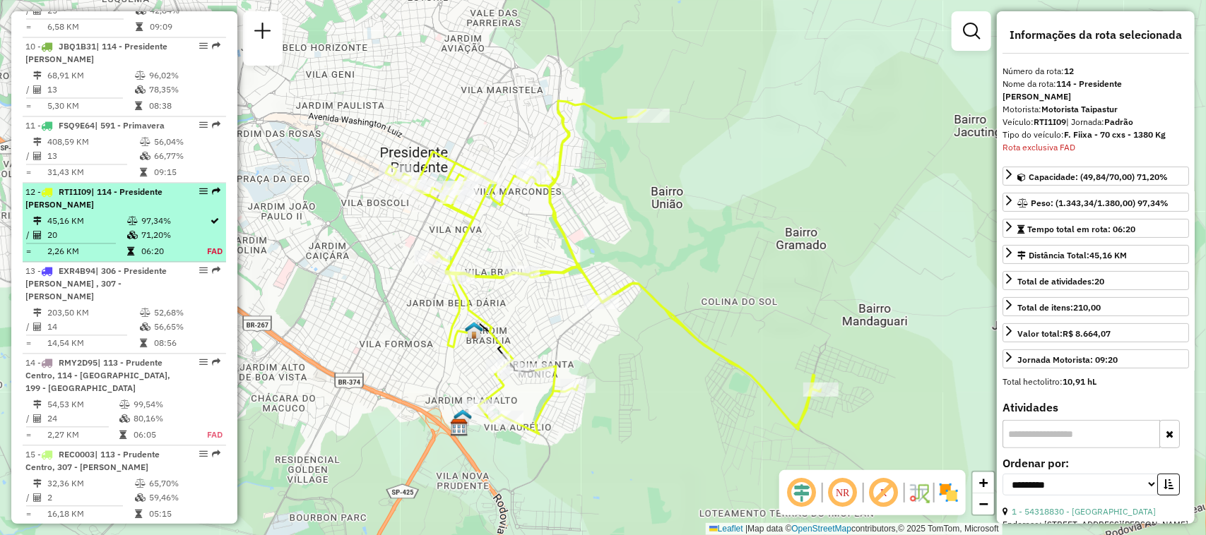
scroll to position [1399, 0]
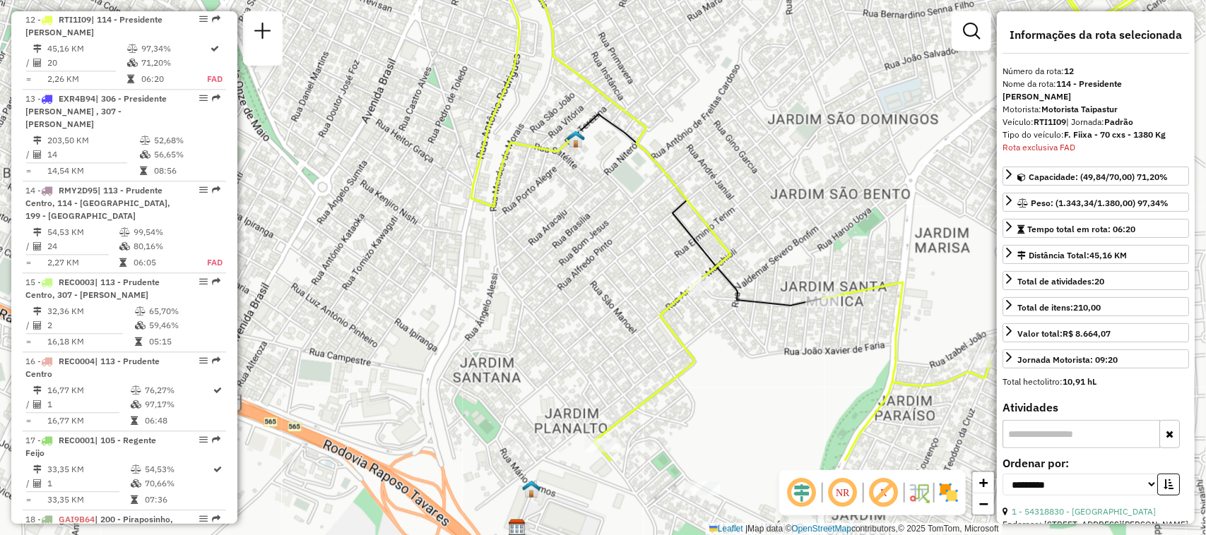
drag, startPoint x: 588, startPoint y: 338, endPoint x: 792, endPoint y: 199, distance: 247.2
click at [792, 199] on div "Janela de atendimento Grade de atendimento Capacidade Transportadoras Veículos …" at bounding box center [603, 267] width 1206 height 535
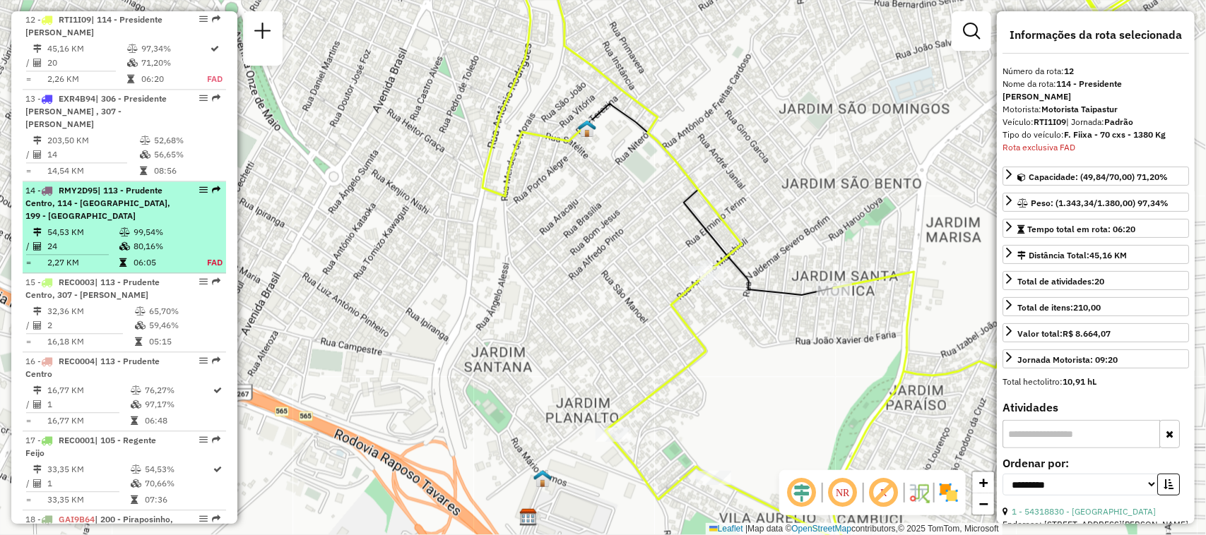
click at [199, 186] on em at bounding box center [203, 190] width 8 height 8
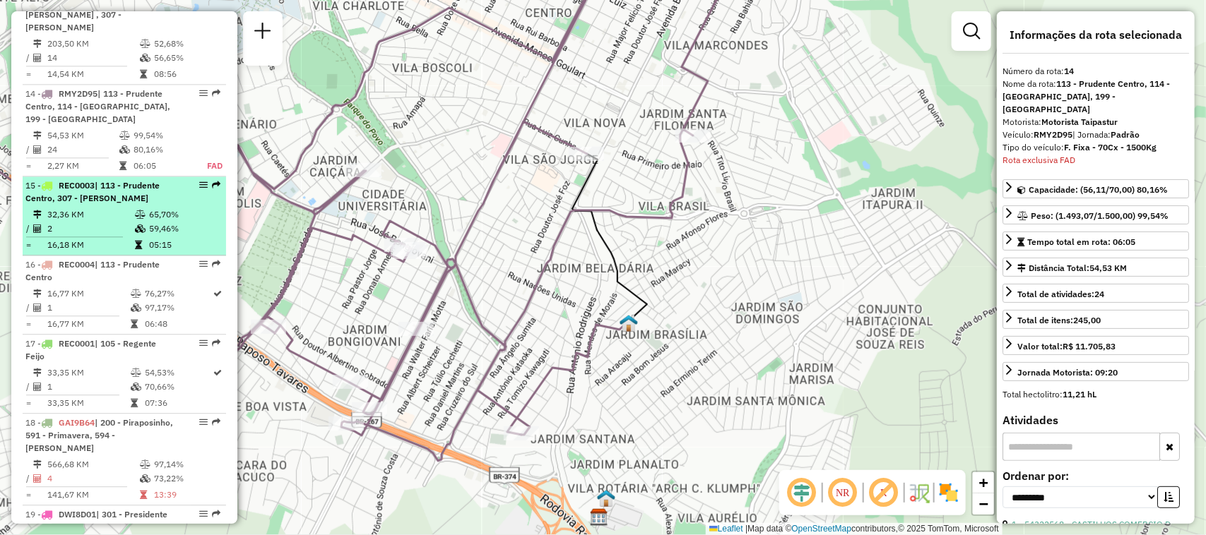
scroll to position [1469, 0]
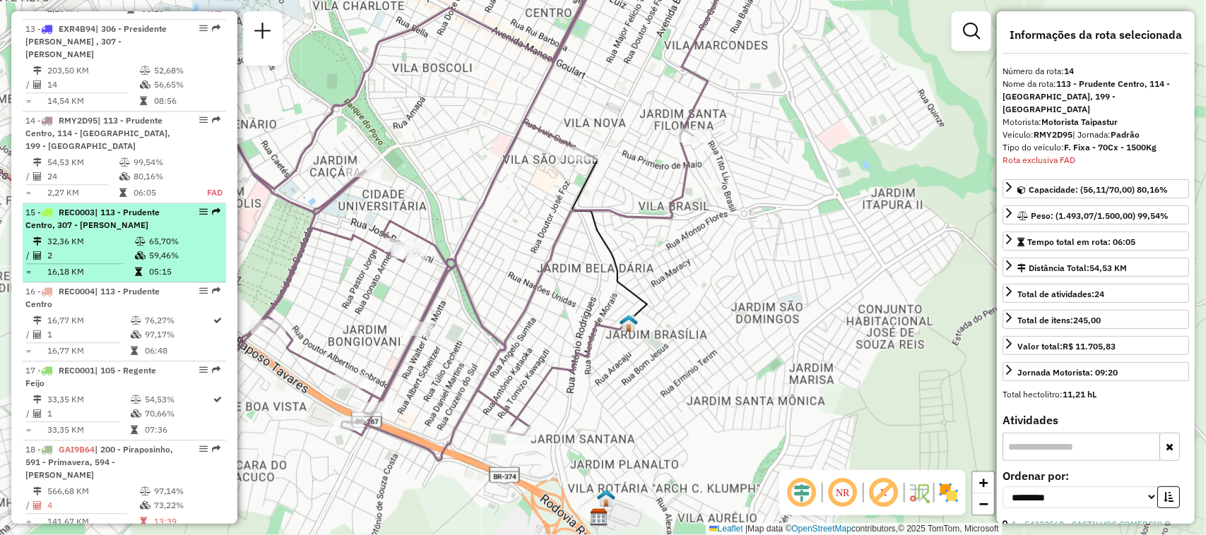
click at [199, 208] on em at bounding box center [203, 212] width 8 height 8
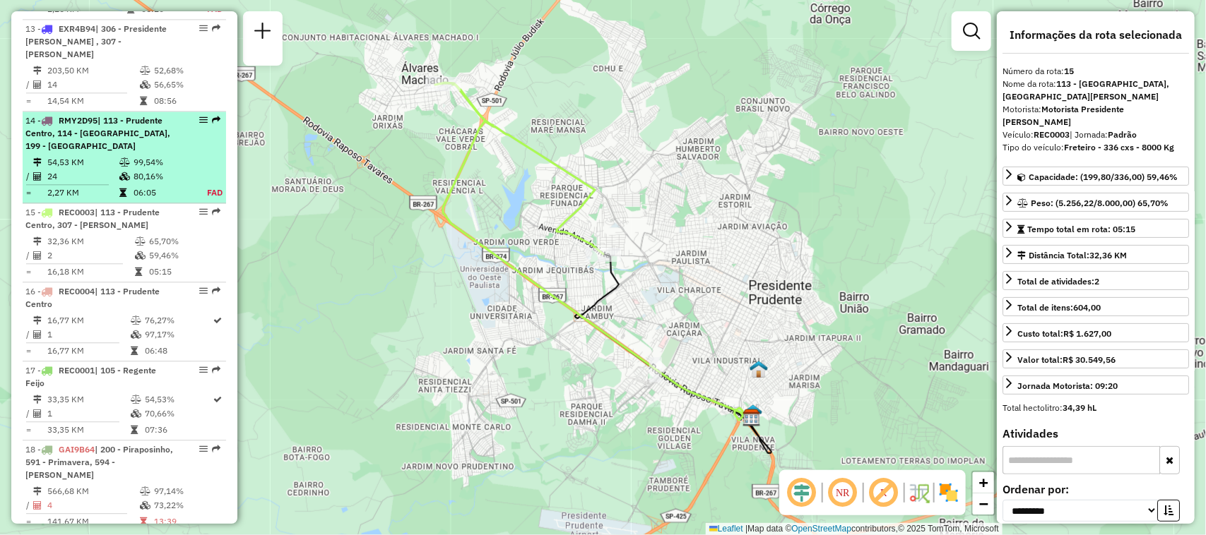
click at [199, 116] on em at bounding box center [203, 120] width 8 height 8
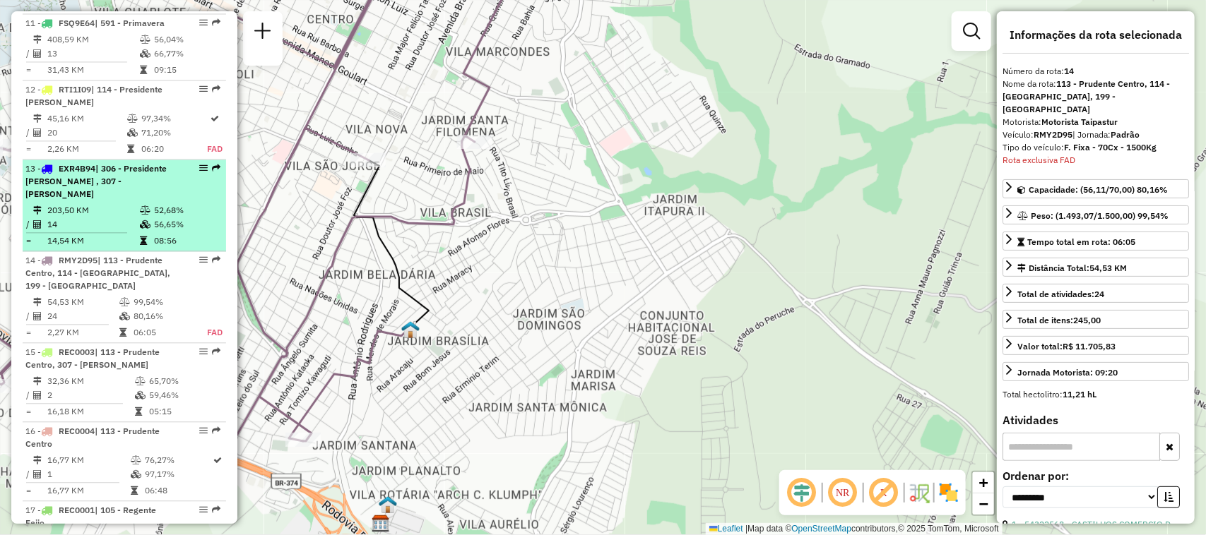
scroll to position [1292, 0]
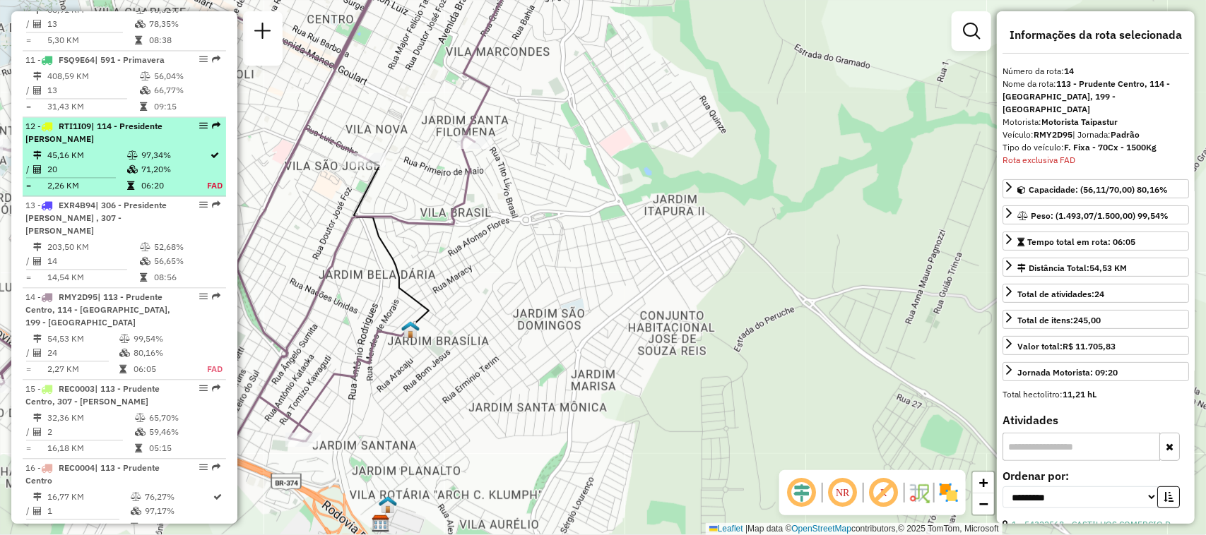
click at [199, 128] on em at bounding box center [203, 125] width 8 height 8
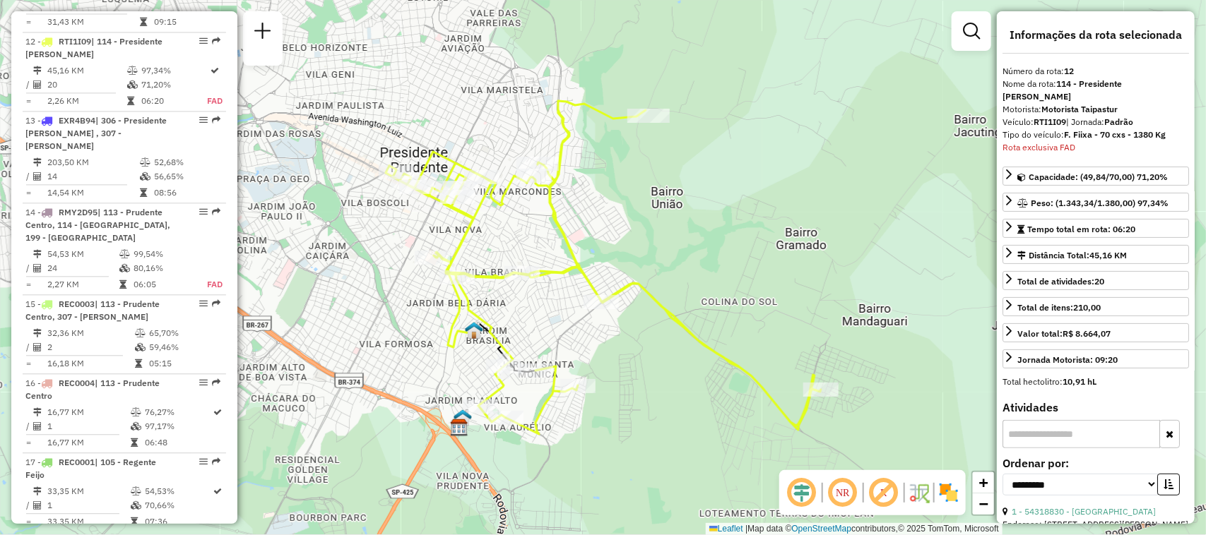
scroll to position [1399, 0]
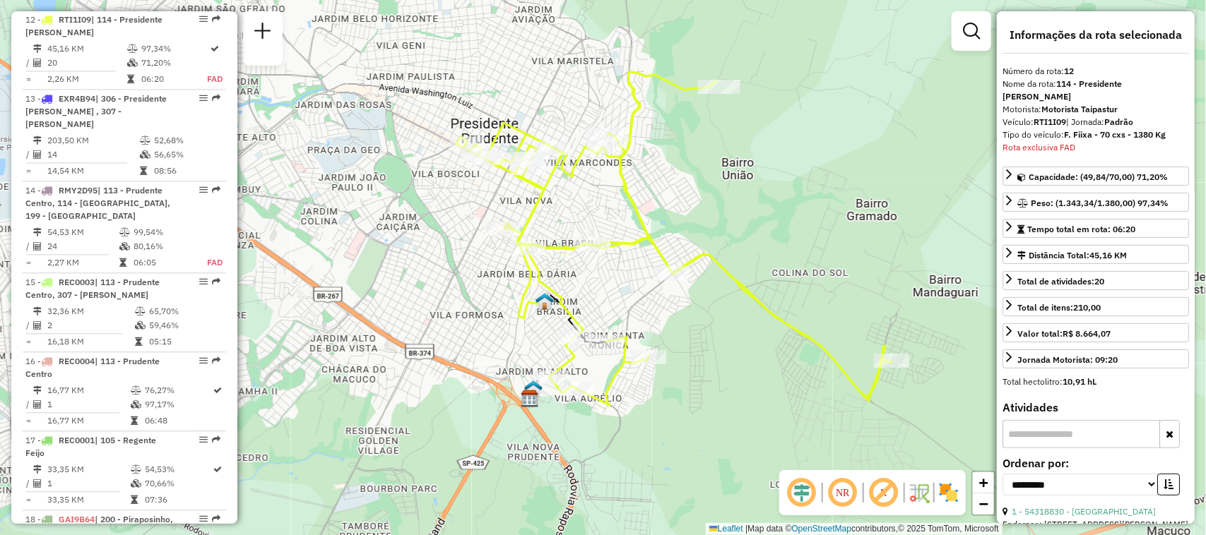
drag, startPoint x: 644, startPoint y: 391, endPoint x: 728, endPoint y: 345, distance: 95.8
click at [728, 345] on div "Janela de atendimento Grade de atendimento Capacidade Transportadoras Veículos …" at bounding box center [603, 267] width 1206 height 535
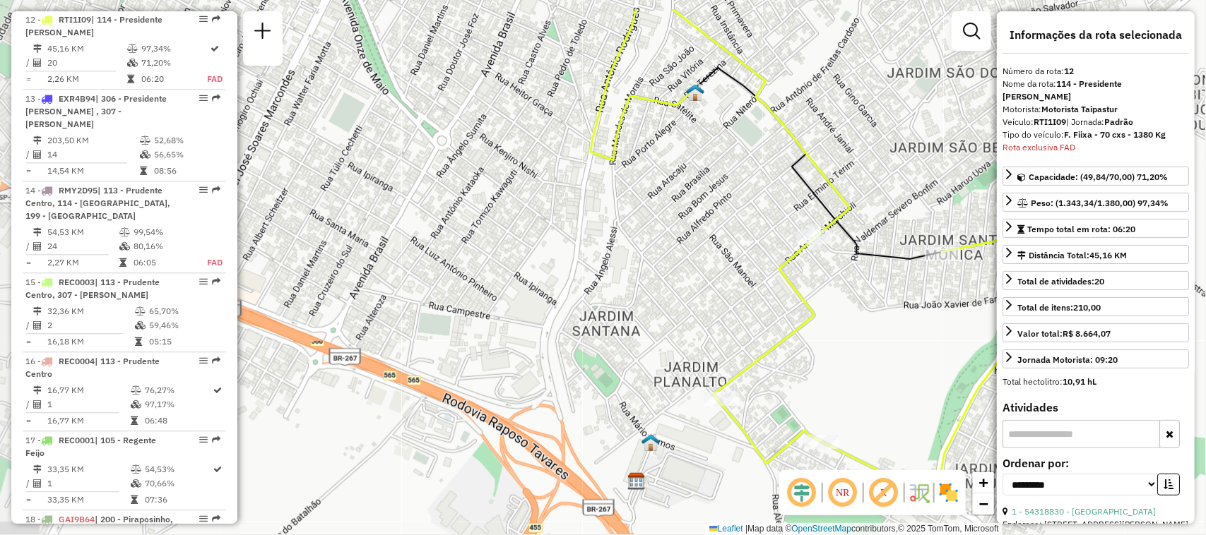
drag, startPoint x: 671, startPoint y: 248, endPoint x: 885, endPoint y: 309, distance: 222.6
click at [885, 309] on div "Janela de atendimento Grade de atendimento Capacidade Transportadoras Veículos …" at bounding box center [603, 267] width 1206 height 535
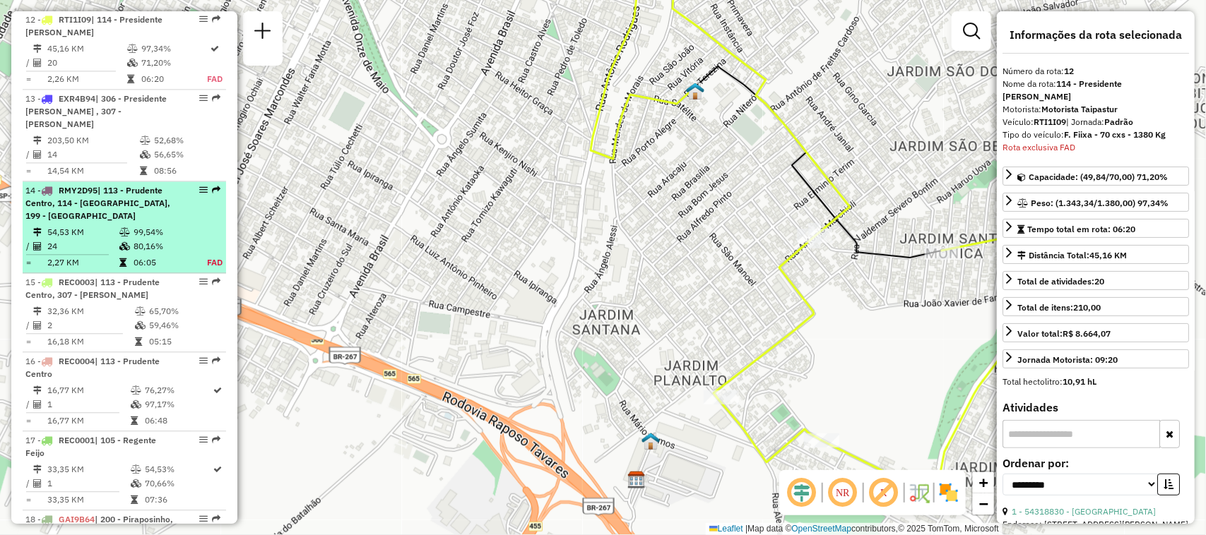
click at [201, 186] on em at bounding box center [203, 190] width 8 height 8
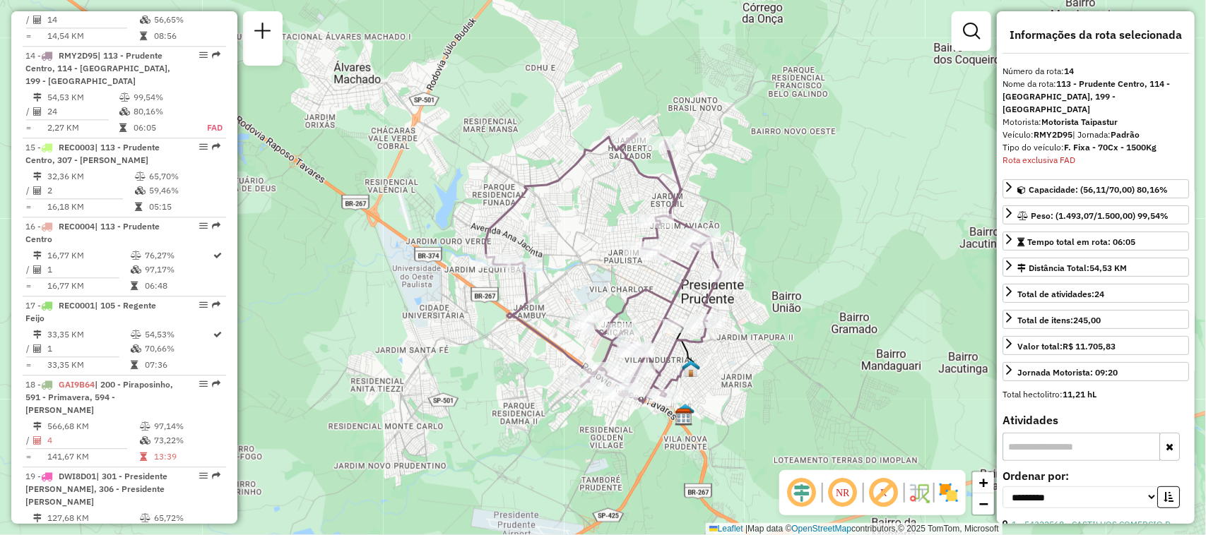
scroll to position [1557, 0]
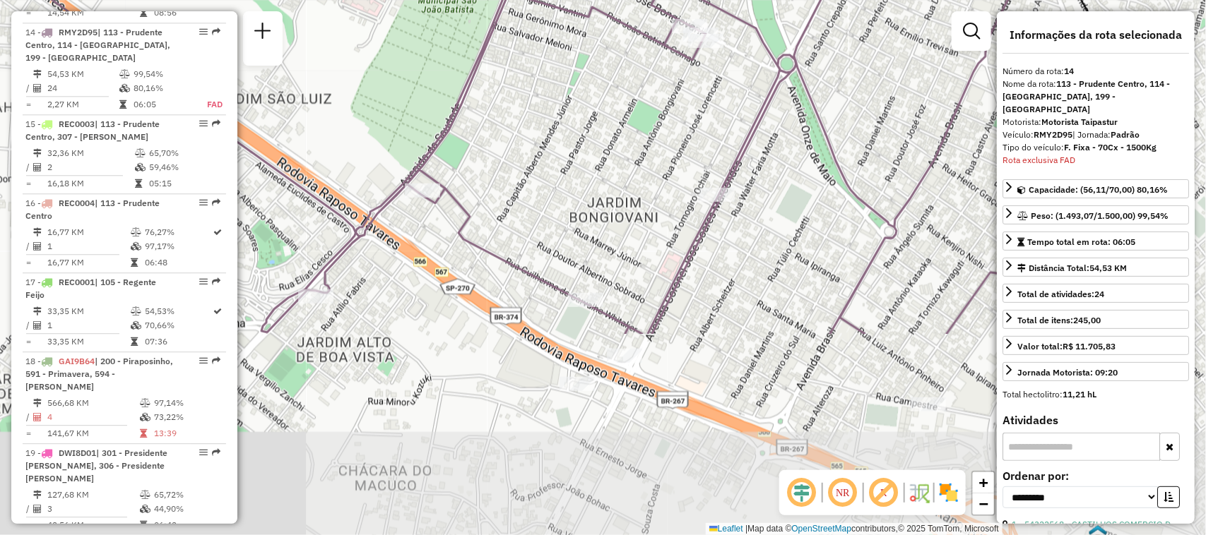
drag, startPoint x: 666, startPoint y: 362, endPoint x: 658, endPoint y: 159, distance: 202.9
click at [658, 159] on div "Janela de atendimento Grade de atendimento Capacidade Transportadoras Veículos …" at bounding box center [603, 267] width 1206 height 535
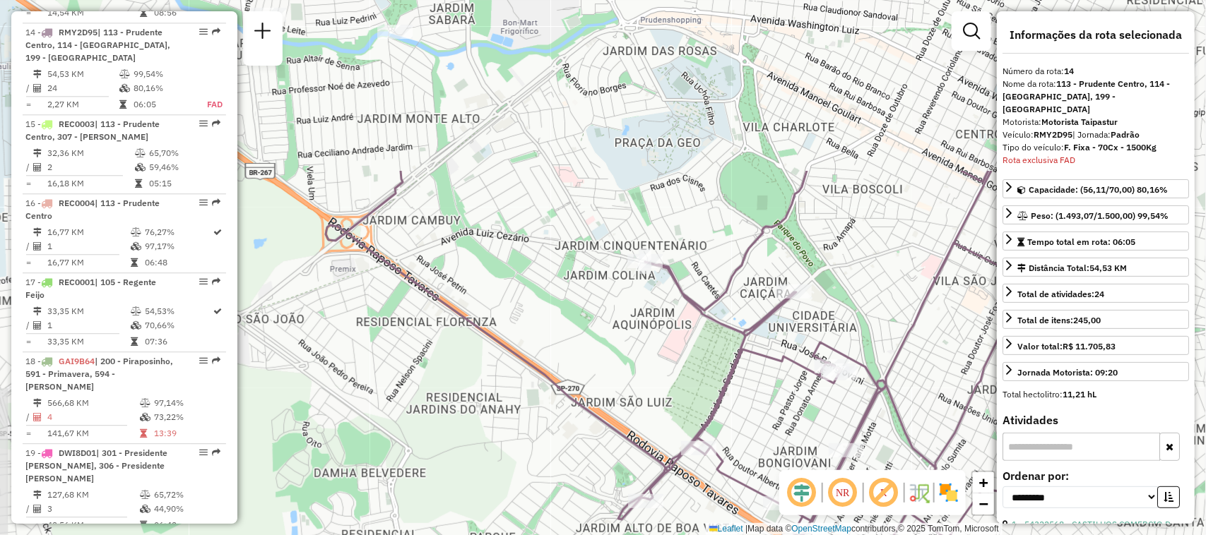
drag, startPoint x: 427, startPoint y: 102, endPoint x: 584, endPoint y: 327, distance: 273.9
click at [584, 327] on div "Janela de atendimento Grade de atendimento Capacidade Transportadoras Veículos …" at bounding box center [603, 267] width 1206 height 535
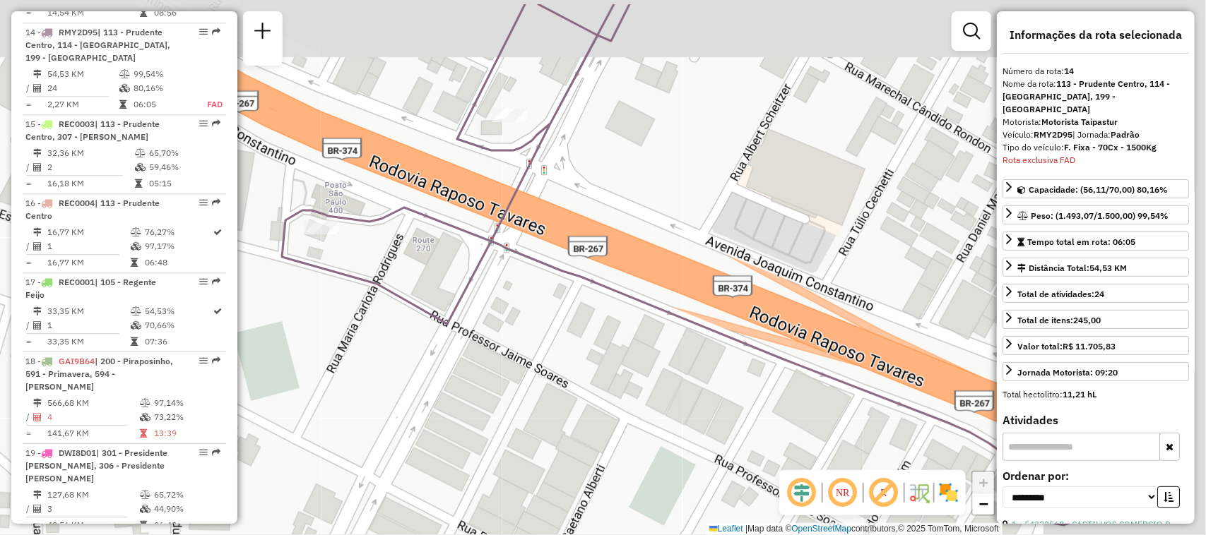
drag, startPoint x: 718, startPoint y: 284, endPoint x: 433, endPoint y: 359, distance: 294.3
click at [433, 359] on div "Janela de atendimento Grade de atendimento Capacidade Transportadoras Veículos …" at bounding box center [603, 267] width 1206 height 535
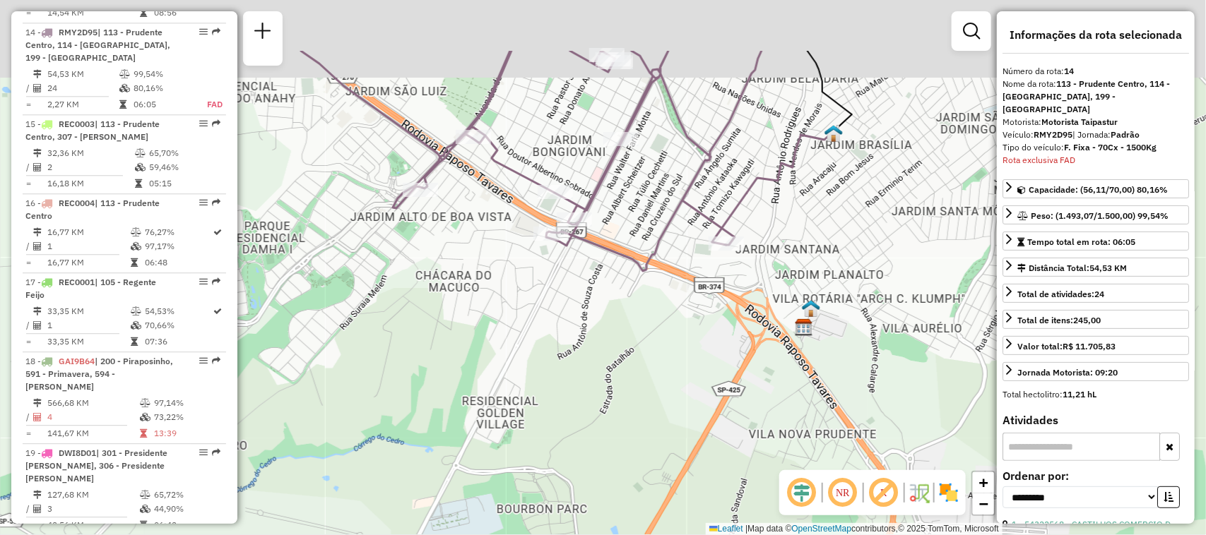
drag, startPoint x: 888, startPoint y: 104, endPoint x: 852, endPoint y: 224, distance: 125.1
click at [852, 224] on div "Janela de atendimento Grade de atendimento Capacidade Transportadoras Veículos …" at bounding box center [603, 267] width 1206 height 535
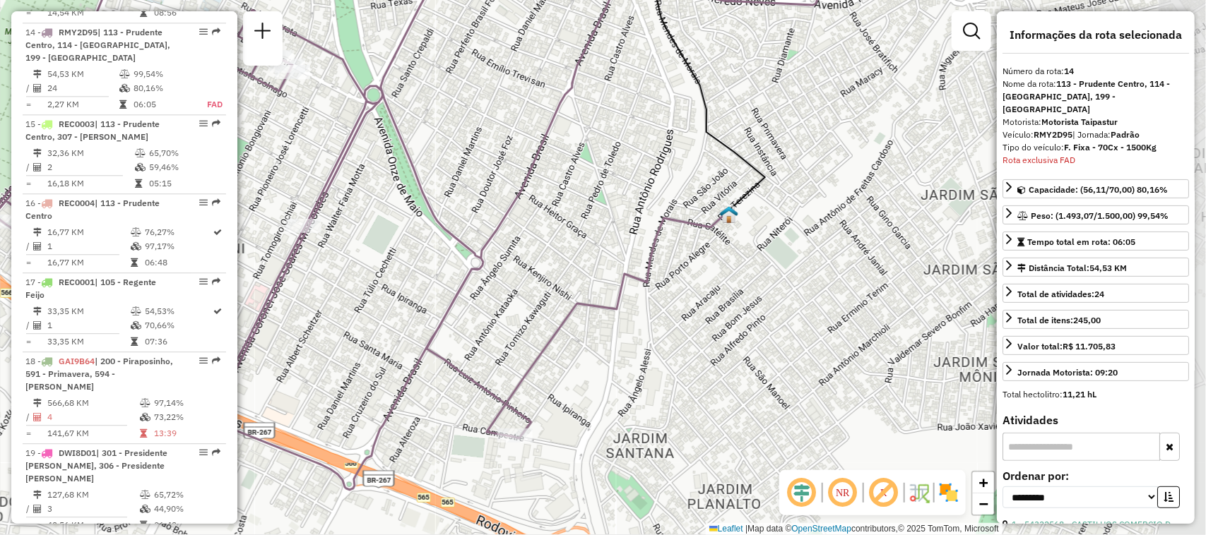
drag, startPoint x: 862, startPoint y: 187, endPoint x: 749, endPoint y: 223, distance: 118.6
click at [749, 223] on div "Janela de atendimento Grade de atendimento Capacidade Transportadoras Veículos …" at bounding box center [603, 267] width 1206 height 535
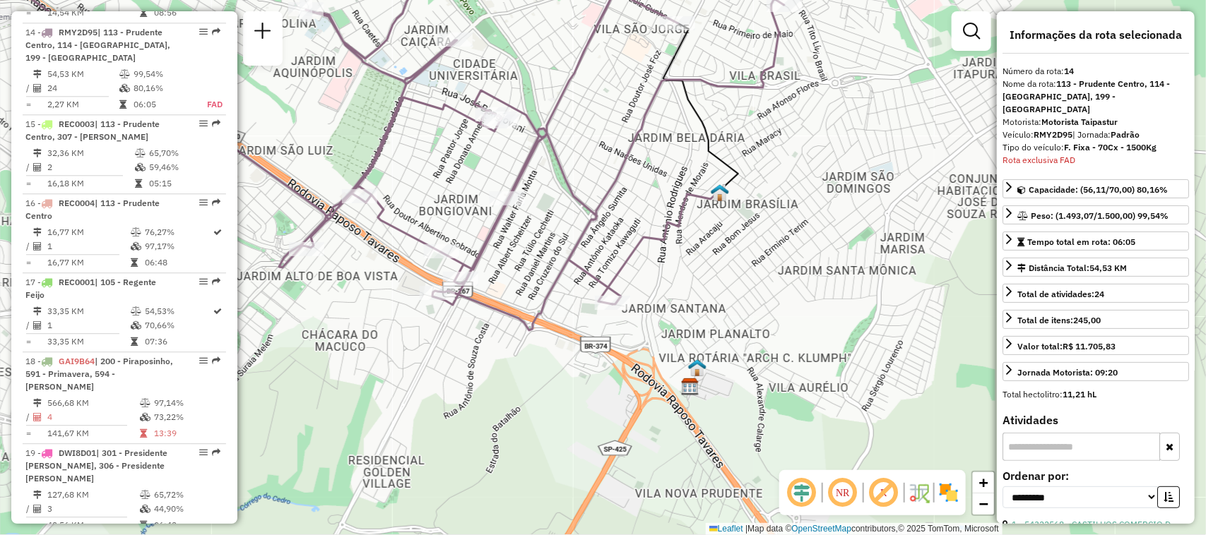
drag, startPoint x: 619, startPoint y: 125, endPoint x: 602, endPoint y: 78, distance: 49.6
click at [602, 83] on div "Janela de atendimento Grade de atendimento Capacidade Transportadoras Veículos …" at bounding box center [603, 267] width 1206 height 535
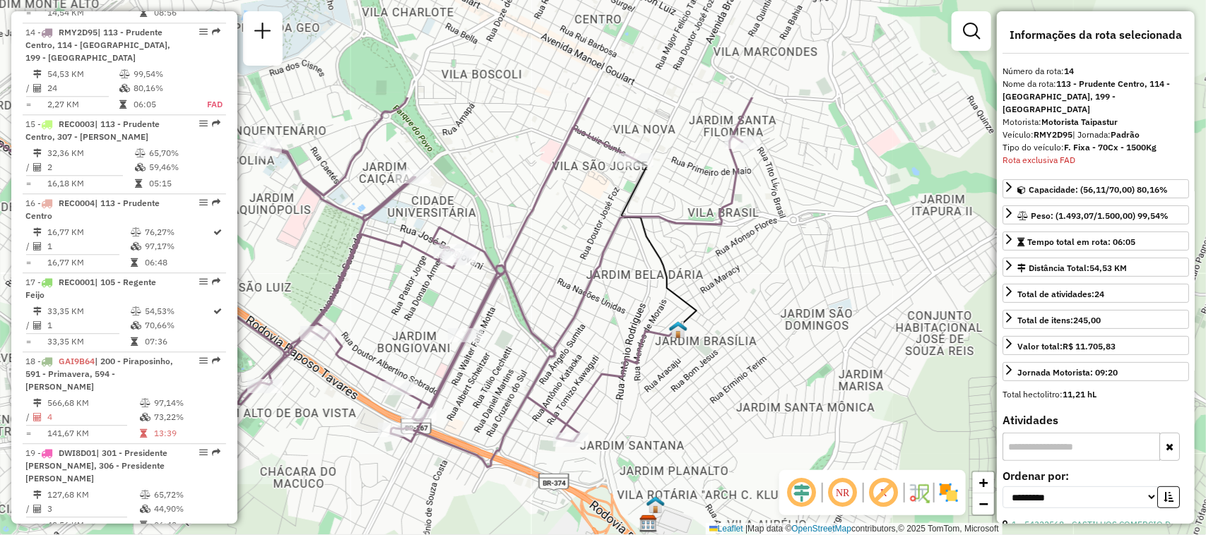
drag, startPoint x: 722, startPoint y: 99, endPoint x: 684, endPoint y: 242, distance: 147.7
click at [684, 242] on div "Janela de atendimento Grade de atendimento Capacidade Transportadoras Veículos …" at bounding box center [603, 267] width 1206 height 535
